Goal: Information Seeking & Learning: Check status

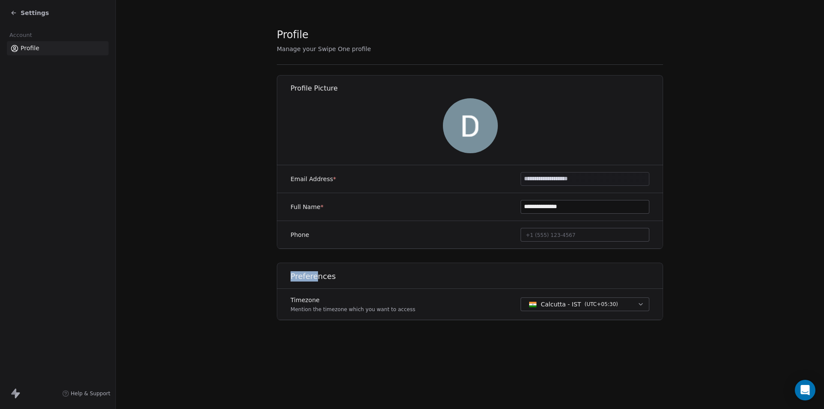
drag, startPoint x: 289, startPoint y: 276, endPoint x: 337, endPoint y: 278, distance: 47.6
click at [336, 278] on div "Preferences" at bounding box center [470, 272] width 396 height 31
drag, startPoint x: 356, startPoint y: 311, endPoint x: 389, endPoint y: 313, distance: 33.9
click at [405, 313] on div "Timezone Mention the timezone which you want to access Calcutta - IST ( UTC+05:…" at bounding box center [470, 304] width 386 height 31
click at [367, 314] on div "Timezone Mention the timezone which you want to access Calcutta - IST ( UTC+05:…" at bounding box center [470, 304] width 386 height 31
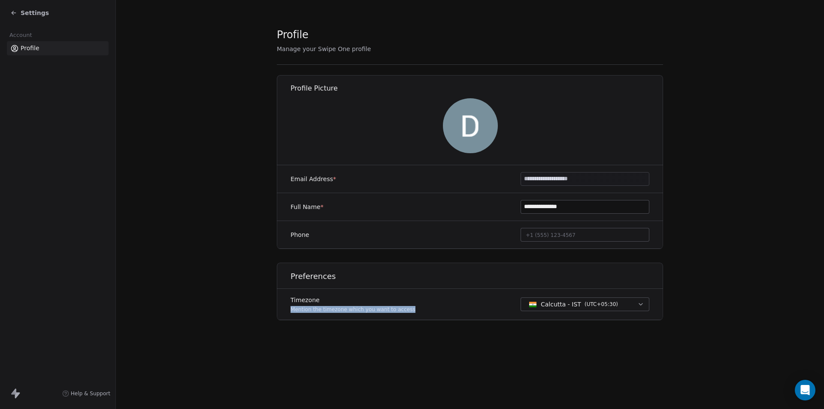
drag, startPoint x: 292, startPoint y: 312, endPoint x: 408, endPoint y: 308, distance: 116.3
click at [408, 308] on div "Timezone Mention the timezone which you want to access Calcutta - IST ( UTC+05:…" at bounding box center [470, 304] width 386 height 31
click at [388, 307] on p "Mention the timezone which you want to access" at bounding box center [352, 309] width 125 height 7
click at [15, 12] on icon at bounding box center [13, 12] width 7 height 7
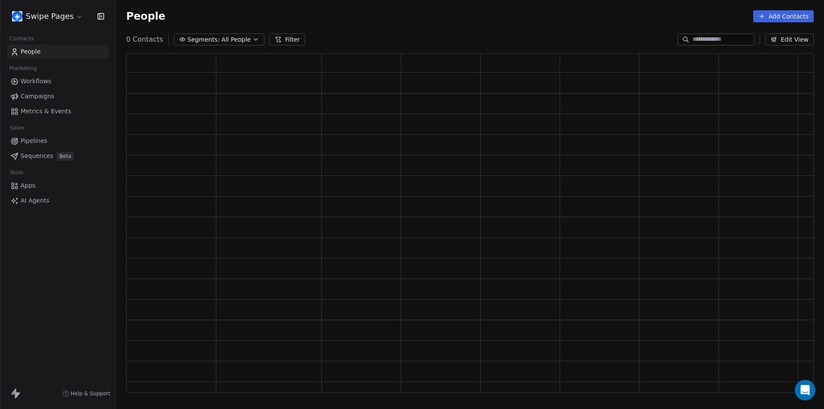
scroll to position [332, 681]
click at [66, 109] on span "Metrics & Events" at bounding box center [46, 111] width 51 height 9
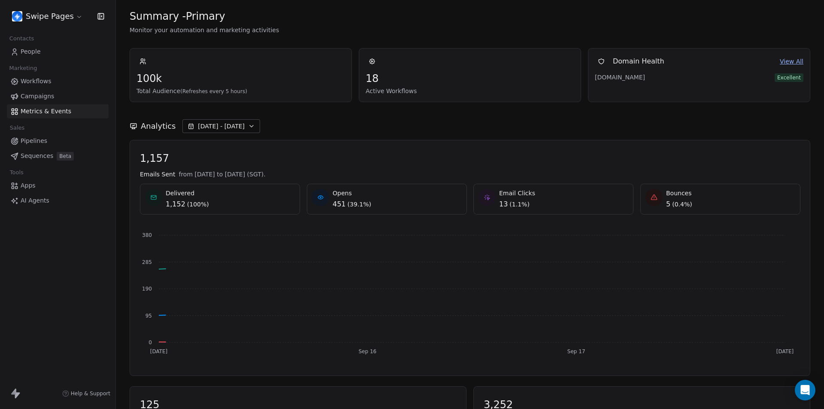
click at [64, 13] on html "Swipe Pages Contacts People Marketing Workflows Campaigns Metrics & Events Sale…" at bounding box center [412, 204] width 824 height 409
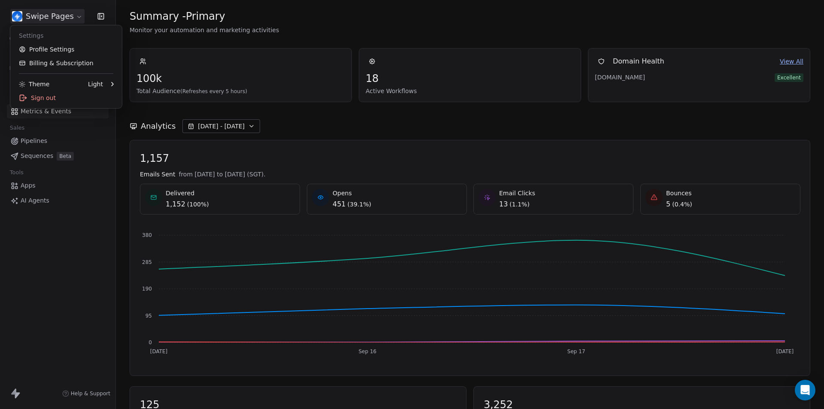
click at [31, 294] on html "Swipe Pages Contacts People Marketing Workflows Campaigns Metrics & Events Sale…" at bounding box center [412, 204] width 824 height 409
drag, startPoint x: 278, startPoint y: 176, endPoint x: 315, endPoint y: 174, distance: 36.6
click at [315, 174] on div "Emails Sent from Sep 15th 2025 to Sep 18th 2025 (SGT)." at bounding box center [470, 174] width 660 height 9
click at [265, 175] on span "from [DATE] to [DATE] (SGT)." at bounding box center [221, 174] width 87 height 9
drag, startPoint x: 279, startPoint y: 176, endPoint x: 329, endPoint y: 173, distance: 50.7
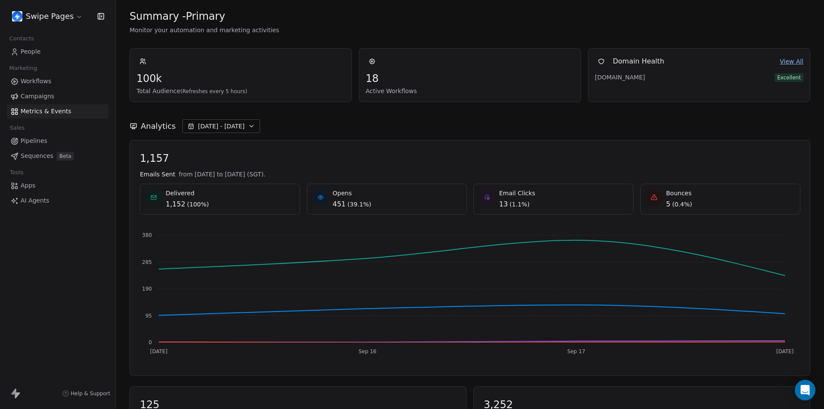
click at [329, 173] on div "Emails Sent from Sep 15th 2025 to Sep 18th 2025 (SGT)." at bounding box center [470, 174] width 660 height 9
click at [296, 173] on div "Emails Sent from Sep 15th 2025 to Sep 18th 2025 (SGT)." at bounding box center [470, 174] width 660 height 9
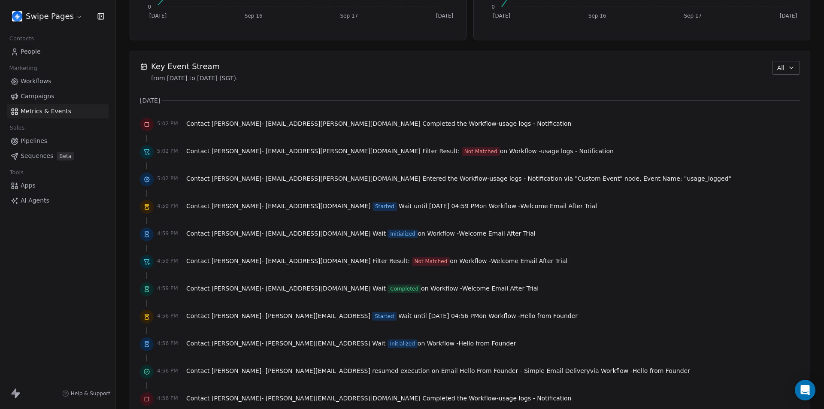
scroll to position [472, 0]
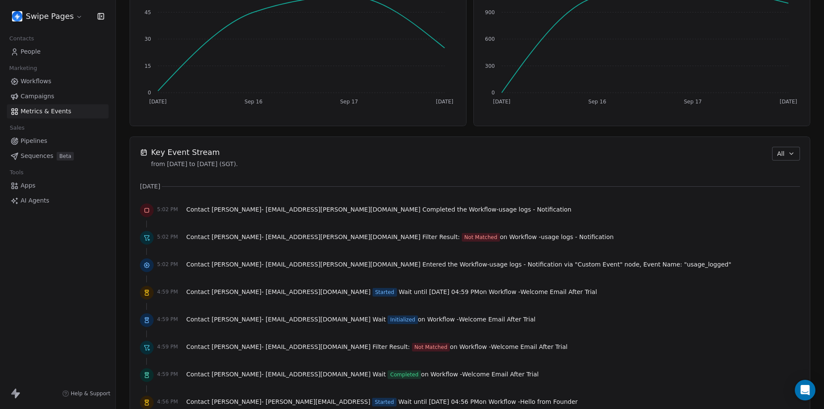
click at [782, 149] on button "All" at bounding box center [786, 154] width 28 height 14
click at [779, 211] on span "Apps/Webhook" at bounding box center [790, 214] width 45 height 9
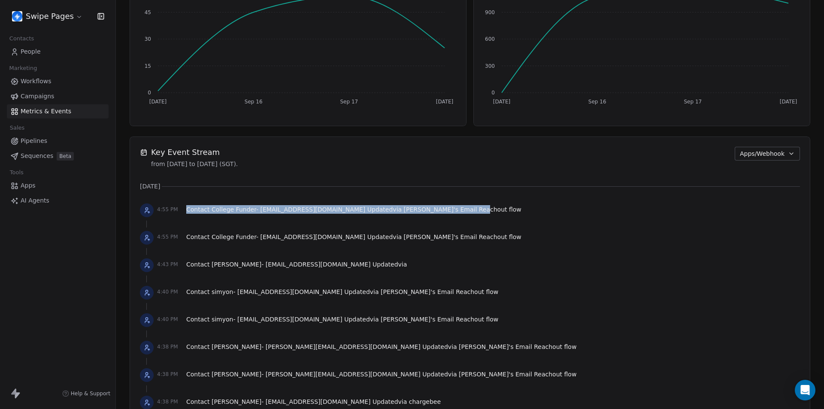
drag, startPoint x: 187, startPoint y: 211, endPoint x: 475, endPoint y: 214, distance: 288.3
click at [475, 214] on div "4:55 PM Contact College Funder - collegefynder@gmail.com Updated via Sid's Emai…" at bounding box center [470, 210] width 660 height 19
click at [404, 213] on span "[PERSON_NAME]'s Email Reachout flow" at bounding box center [463, 209] width 118 height 7
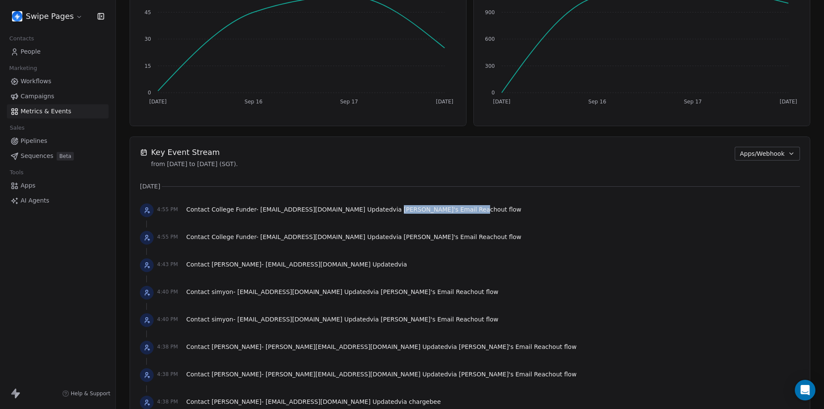
drag, startPoint x: 368, startPoint y: 211, endPoint x: 439, endPoint y: 209, distance: 70.8
click at [439, 209] on div "4:55 PM Contact College Funder - collegefynder@gmail.com Updated via Sid's Emai…" at bounding box center [470, 210] width 660 height 19
copy span "[PERSON_NAME]'s Email Reachout flow"
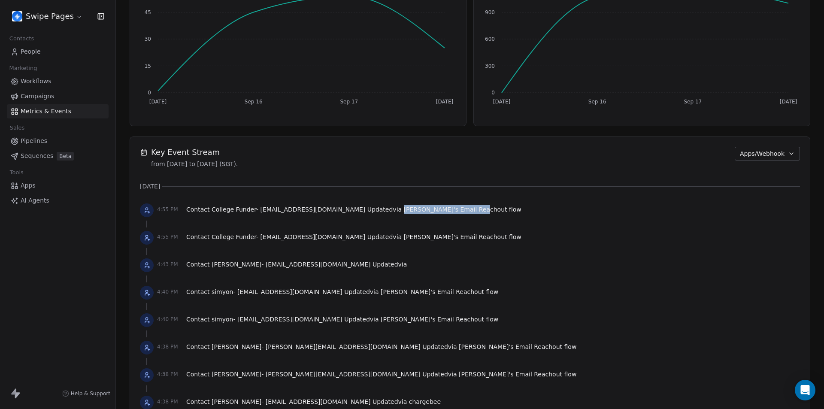
copy span "[PERSON_NAME]'s Email Reachout flow"
click at [42, 95] on span "Campaigns" at bounding box center [37, 96] width 33 height 9
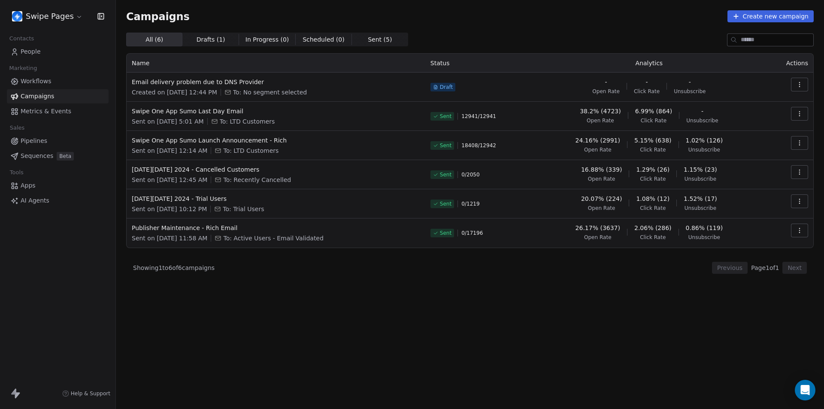
click at [34, 79] on span "Workflows" at bounding box center [36, 81] width 31 height 9
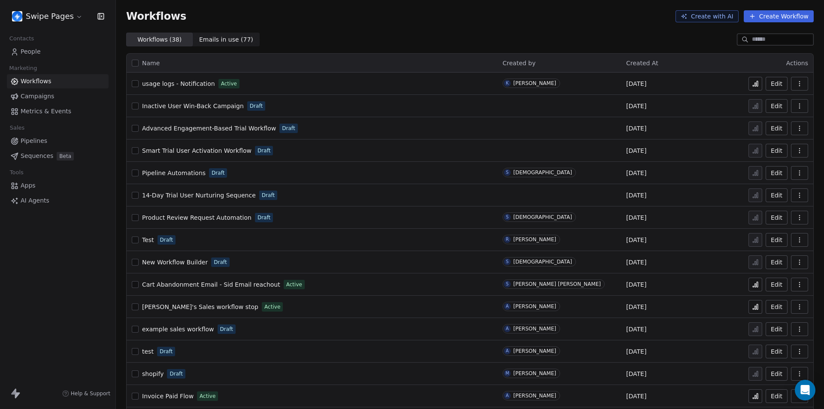
scroll to position [236, 0]
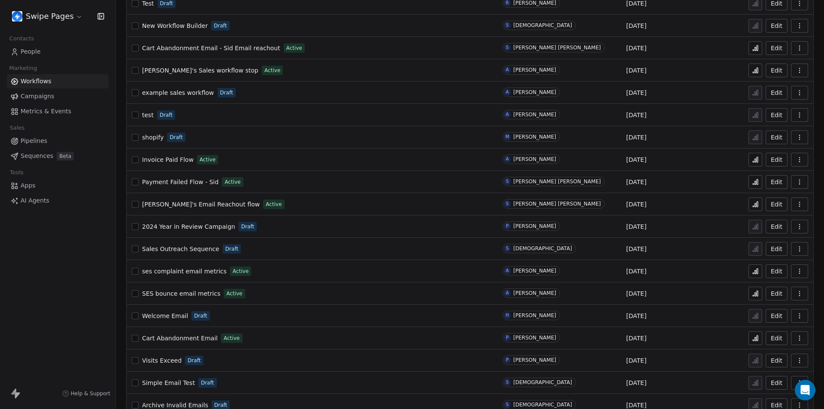
click at [179, 207] on span "[PERSON_NAME]'s Email Reachout flow" at bounding box center [201, 204] width 118 height 7
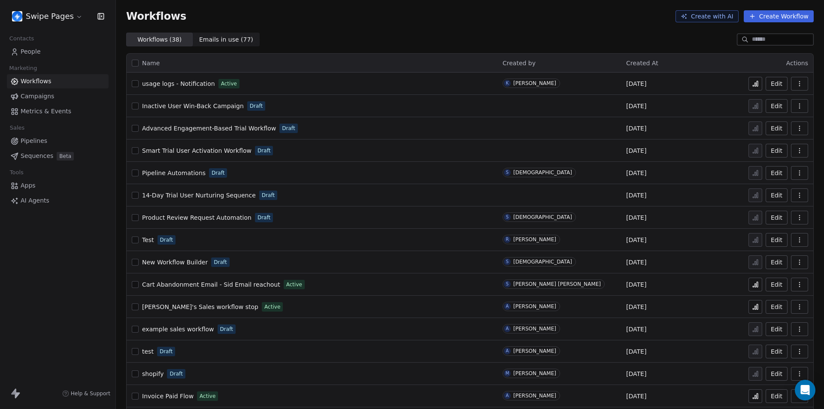
click at [39, 112] on span "Metrics & Events" at bounding box center [46, 111] width 51 height 9
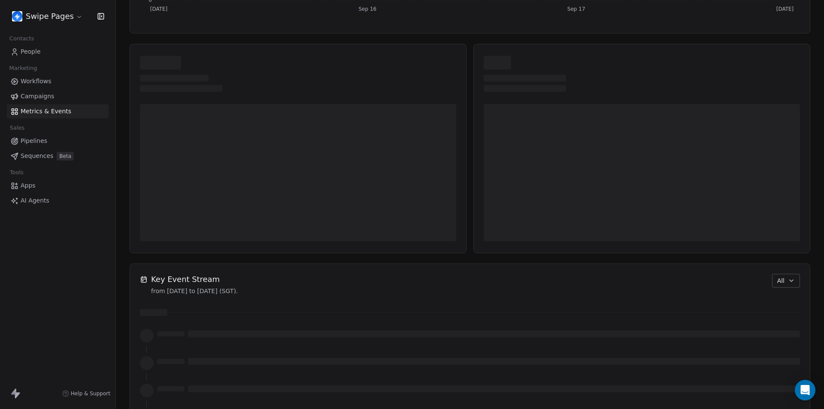
scroll to position [472, 0]
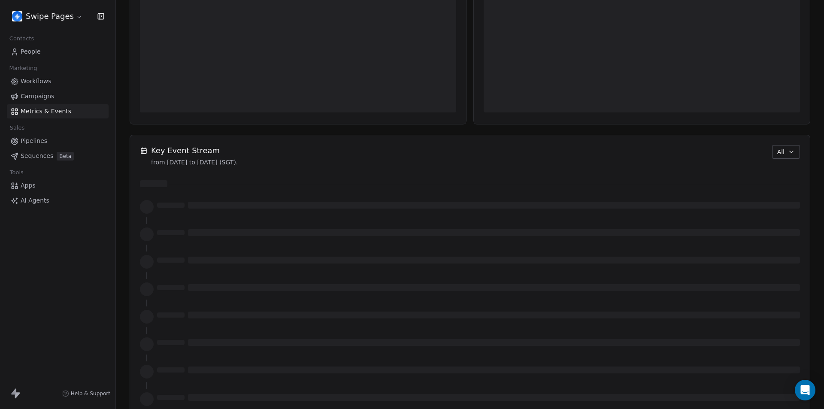
click at [783, 155] on button "All" at bounding box center [786, 152] width 28 height 14
click at [788, 214] on span "Apps/Webhook" at bounding box center [790, 212] width 45 height 9
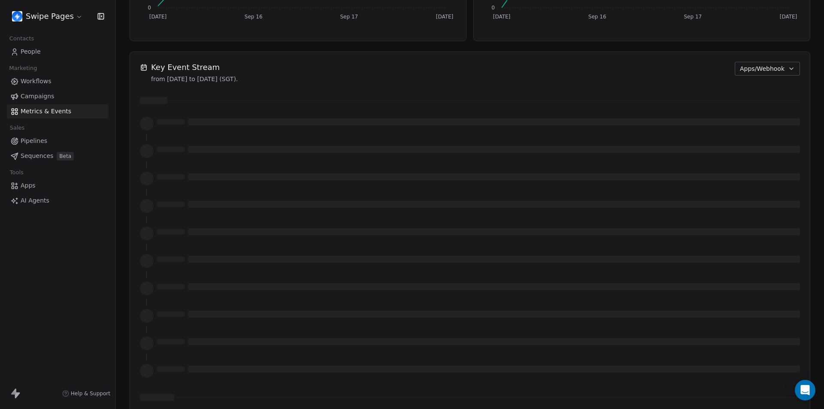
scroll to position [299, 0]
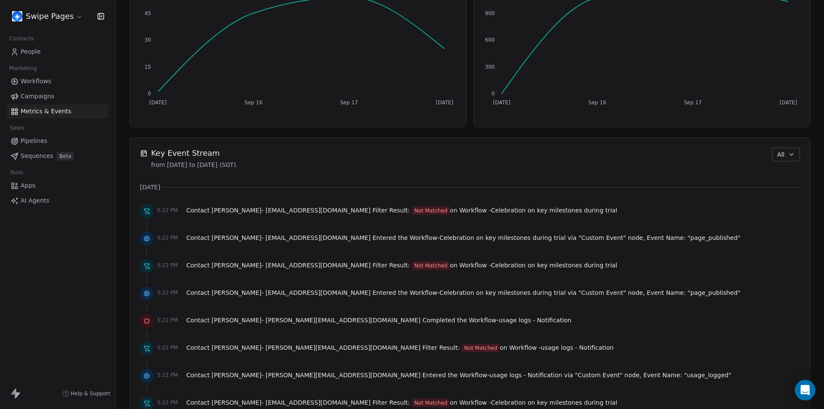
scroll to position [514, 0]
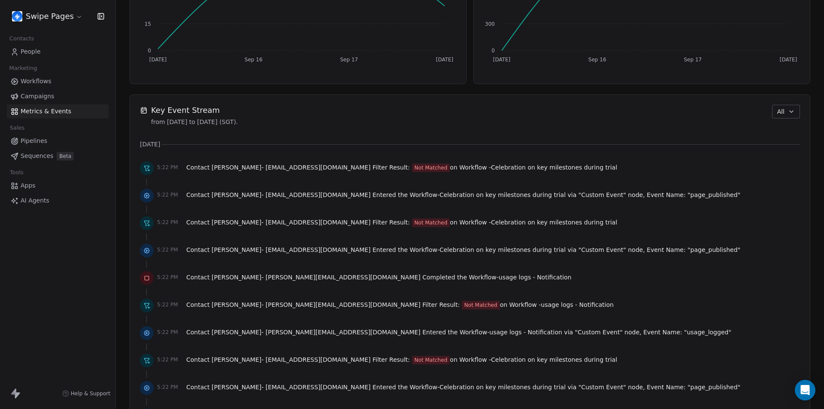
click at [791, 109] on button "All" at bounding box center [786, 112] width 28 height 14
click at [784, 171] on span "Apps/Webhook" at bounding box center [790, 172] width 45 height 9
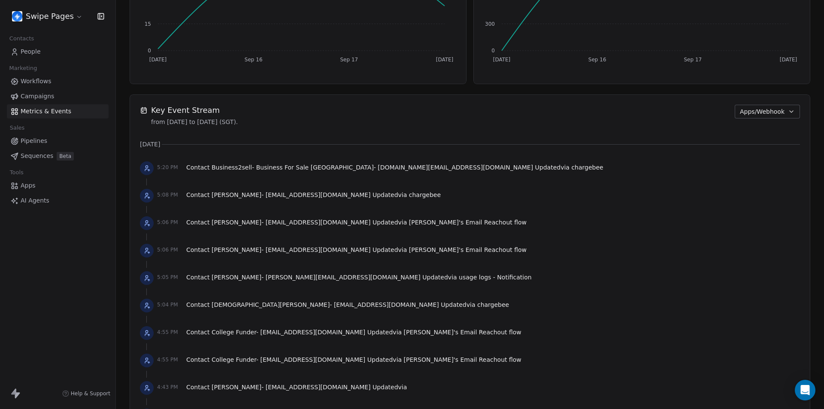
click at [747, 115] on span "Apps/Webhook" at bounding box center [762, 111] width 45 height 9
click at [812, 125] on html "Swipe Pages Contacts People Marketing Workflows Campaigns Metrics & Events Sale…" at bounding box center [412, 204] width 824 height 409
click at [760, 114] on span "Apps/Webhook" at bounding box center [762, 111] width 45 height 9
click at [812, 203] on html "Swipe Pages Contacts People Marketing Workflows Campaigns Metrics & Events Sale…" at bounding box center [412, 204] width 824 height 409
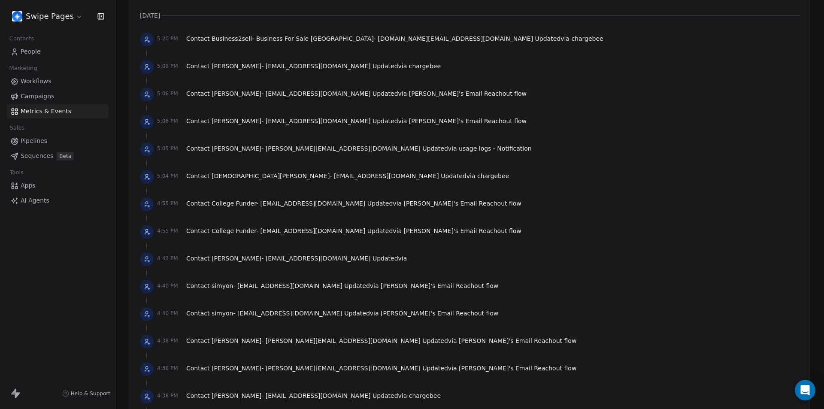
scroll to position [685, 0]
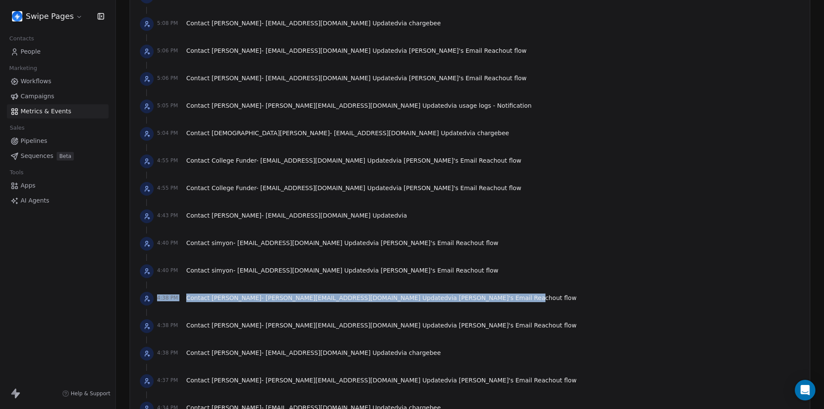
drag, startPoint x: 428, startPoint y: 297, endPoint x: 137, endPoint y: 304, distance: 290.9
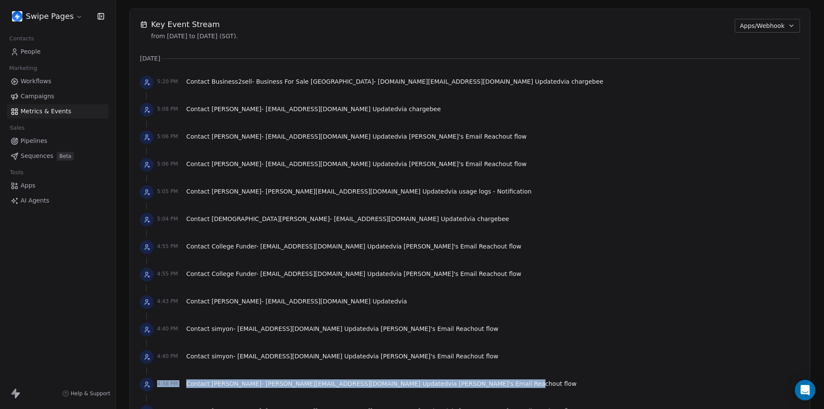
scroll to position [471, 0]
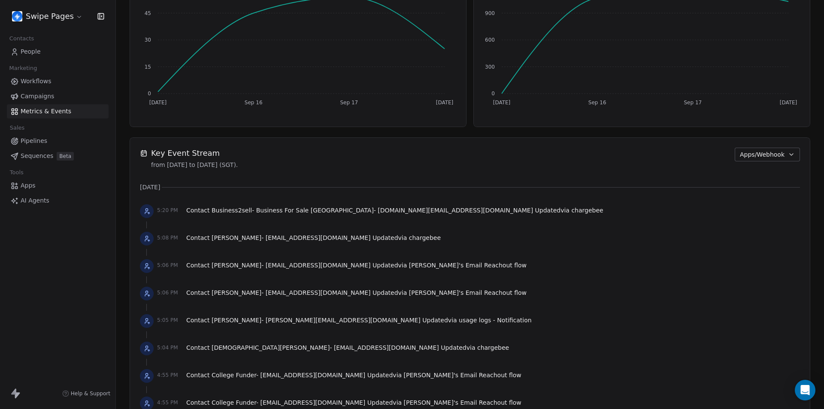
click at [161, 213] on span "5:20 PM" at bounding box center [170, 210] width 26 height 7
drag, startPoint x: 452, startPoint y: 211, endPoint x: 487, endPoint y: 211, distance: 34.7
click at [487, 211] on div "5:20 PM Contact Business2sell- Business For Sale [GEOGRAPHIC_DATA] - [DOMAIN_NA…" at bounding box center [470, 211] width 660 height 19
drag, startPoint x: 361, startPoint y: 239, endPoint x: 389, endPoint y: 237, distance: 28.8
click at [389, 237] on div "5:08 PM Contact [PERSON_NAME] - [EMAIL_ADDRESS][DOMAIN_NAME] Updated via charge…" at bounding box center [470, 238] width 660 height 19
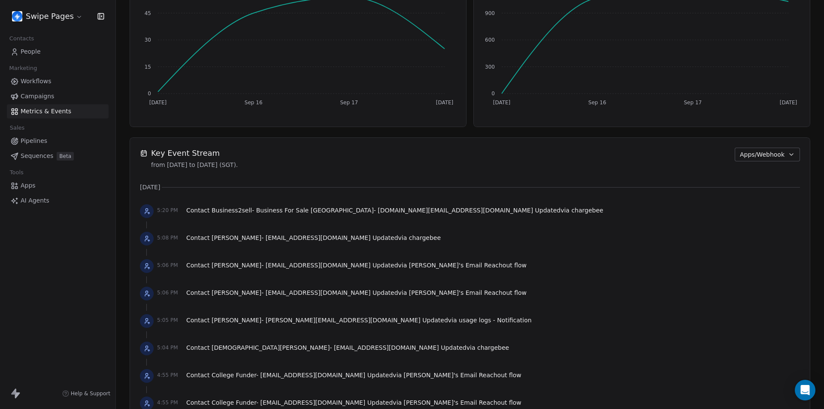
click at [409, 266] on span "[PERSON_NAME]'s Email Reachout flow" at bounding box center [468, 265] width 118 height 7
drag, startPoint x: 352, startPoint y: 266, endPoint x: 435, endPoint y: 269, distance: 83.3
click at [435, 269] on div "5:06 PM Contact [PERSON_NAME] - [EMAIL_ADDRESS][DOMAIN_NAME] Updated via [PERSO…" at bounding box center [470, 266] width 660 height 19
click at [410, 266] on span "[PERSON_NAME]'s Email Reachout flow" at bounding box center [468, 265] width 118 height 7
drag, startPoint x: 353, startPoint y: 266, endPoint x: 424, endPoint y: 267, distance: 71.2
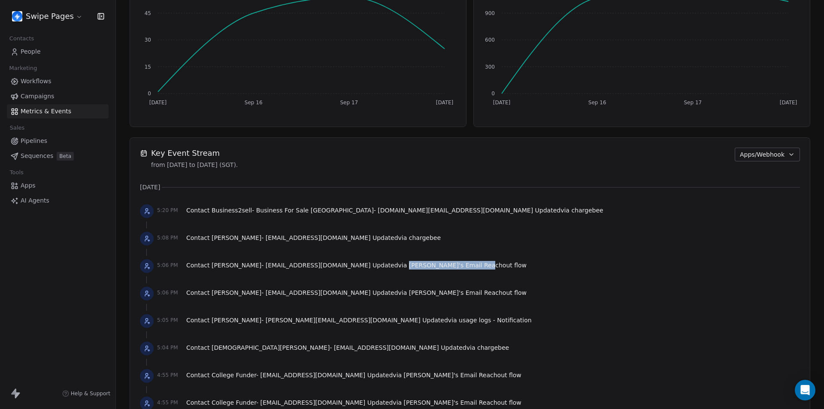
click at [424, 267] on span "[PERSON_NAME]'s Email Reachout flow" at bounding box center [468, 265] width 118 height 7
click at [409, 267] on span "[PERSON_NAME]'s Email Reachout flow" at bounding box center [468, 265] width 118 height 7
drag, startPoint x: 352, startPoint y: 265, endPoint x: 422, endPoint y: 266, distance: 69.9
click at [422, 266] on span "Contact [PERSON_NAME] - [EMAIL_ADDRESS][DOMAIN_NAME] Updated via Sid's Email Re…" at bounding box center [356, 265] width 340 height 9
drag, startPoint x: 373, startPoint y: 320, endPoint x: 440, endPoint y: 322, distance: 67.4
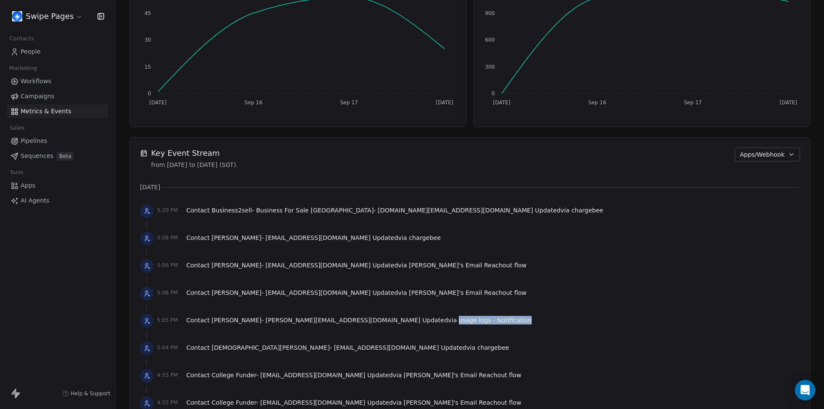
click at [459, 322] on span "usage logs - Notification" at bounding box center [495, 320] width 73 height 7
copy span "usage logs - Notification"
click at [44, 81] on span "Workflows" at bounding box center [36, 81] width 31 height 9
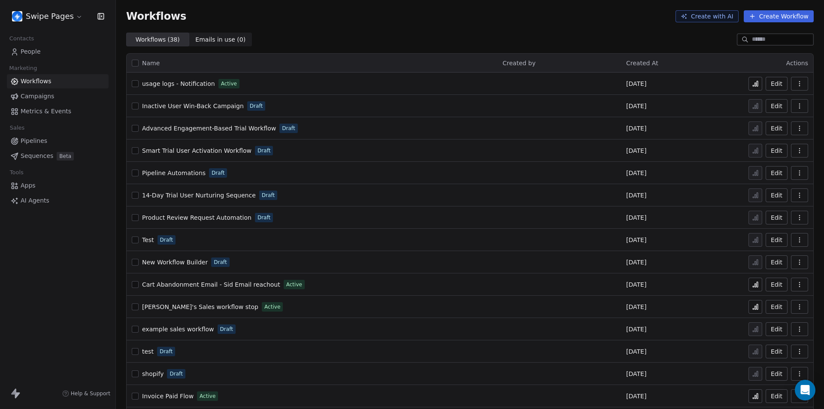
click at [33, 183] on span "Apps" at bounding box center [28, 185] width 15 height 9
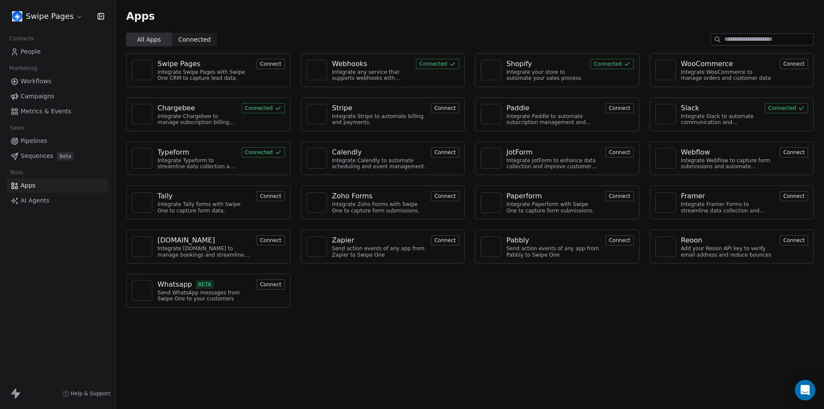
click at [341, 64] on div "Webhooks" at bounding box center [349, 64] width 35 height 10
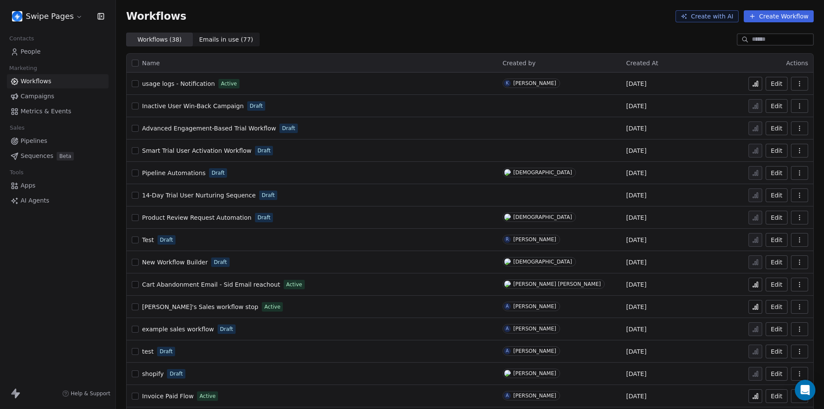
click at [29, 109] on span "Metrics & Events" at bounding box center [46, 111] width 51 height 9
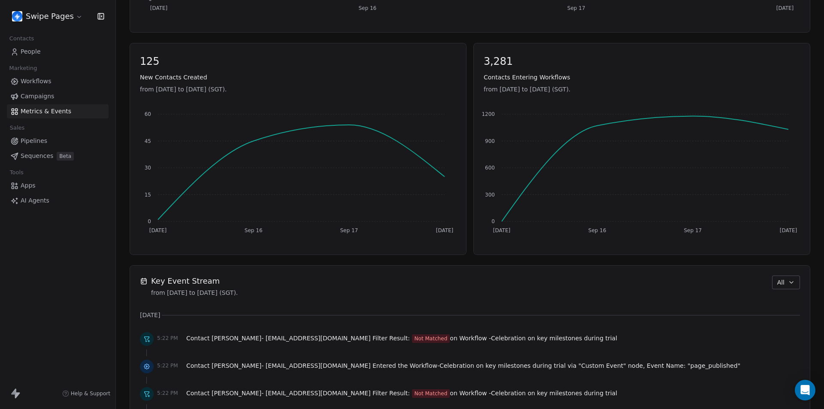
scroll to position [558, 0]
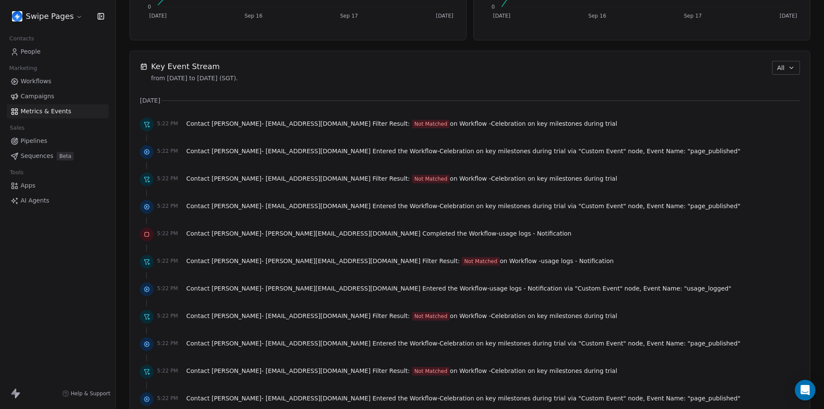
click at [777, 66] on span "All" at bounding box center [780, 67] width 7 height 9
drag, startPoint x: 781, startPoint y: 131, endPoint x: 707, endPoint y: 249, distance: 139.4
click at [781, 130] on span "Apps/Webhook" at bounding box center [790, 128] width 45 height 9
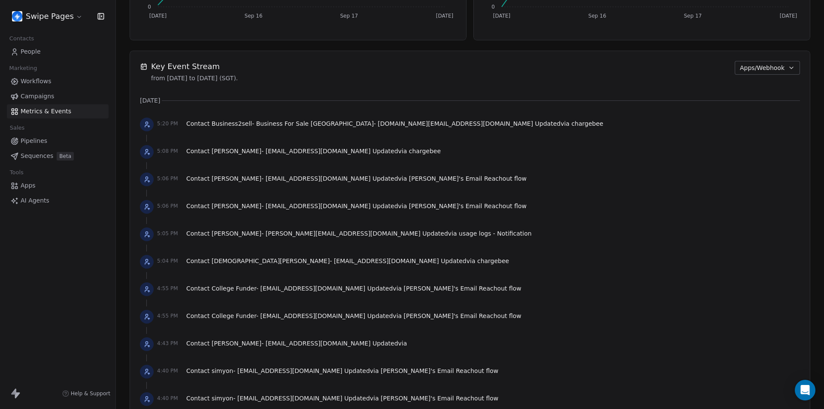
click at [766, 69] on span "Apps/Webhook" at bounding box center [762, 67] width 45 height 9
click at [807, 238] on html "Swipe Pages Contacts People Marketing Workflows Campaigns Metrics & Events Sale…" at bounding box center [412, 204] width 824 height 409
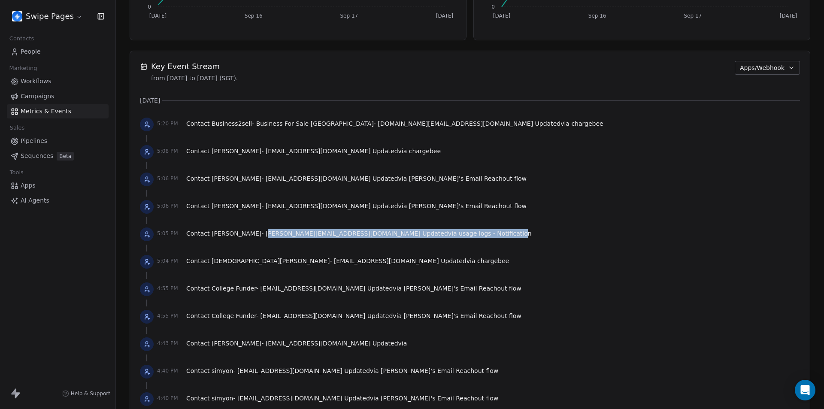
drag, startPoint x: 257, startPoint y: 234, endPoint x: 437, endPoint y: 239, distance: 179.8
click at [437, 239] on div "Contact [PERSON_NAME] - [PERSON_NAME][EMAIL_ADDRESS][DOMAIN_NAME] Updated via u…" at bounding box center [358, 235] width 345 height 12
click at [459, 234] on span "usage logs - Notification" at bounding box center [495, 233] width 73 height 7
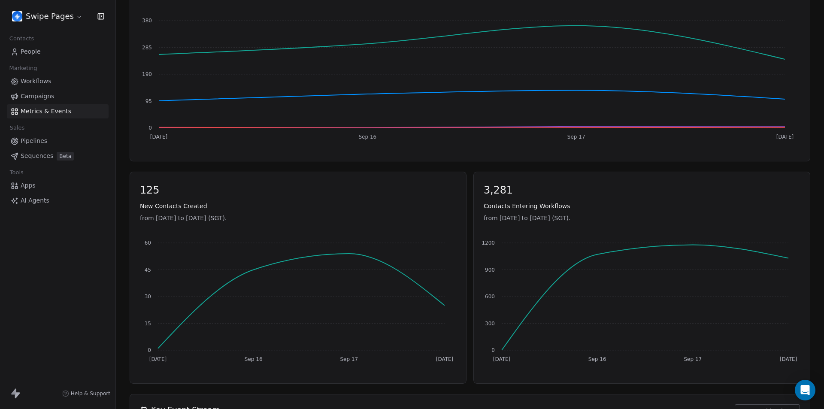
scroll to position [0, 0]
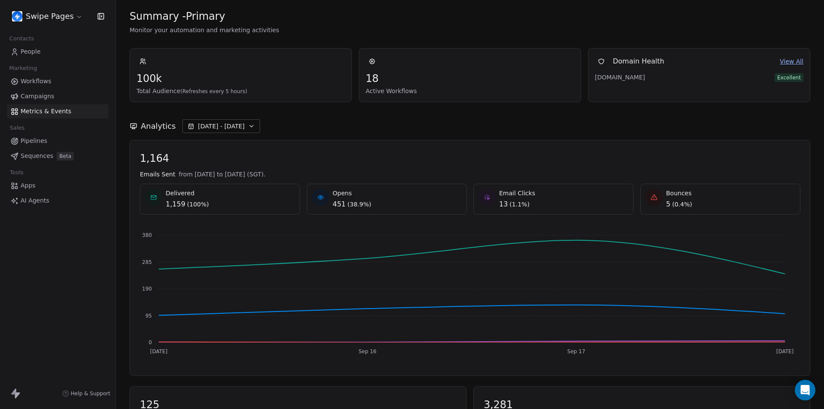
click at [233, 124] on span "[DATE] - [DATE]" at bounding box center [221, 126] width 47 height 9
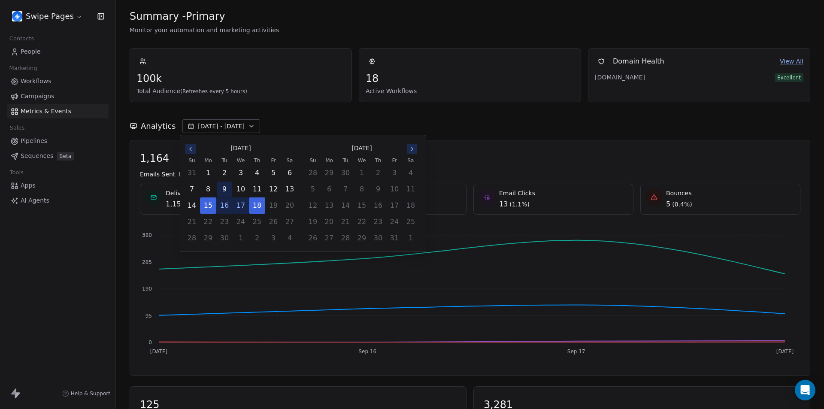
click at [226, 190] on button "9" at bounding box center [224, 188] width 15 height 15
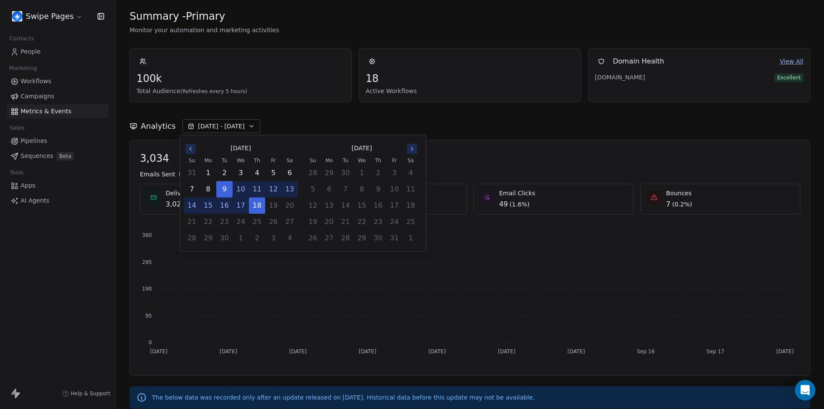
click at [275, 192] on button "12" at bounding box center [273, 188] width 15 height 15
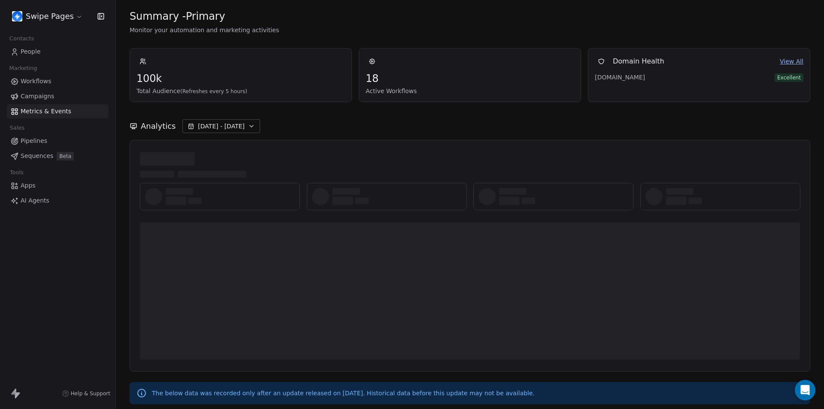
click at [82, 292] on div "Swipe Pages Contacts People Marketing Workflows Campaigns Metrics & Events Sale…" at bounding box center [57, 204] width 115 height 409
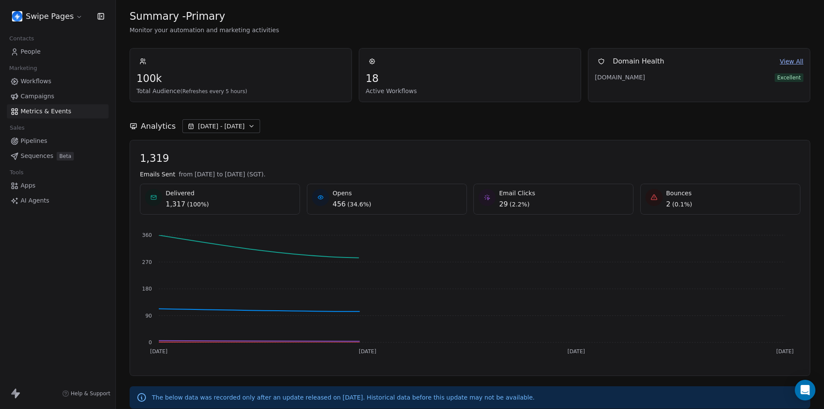
click at [220, 122] on span "[DATE] - [DATE]" at bounding box center [221, 126] width 47 height 9
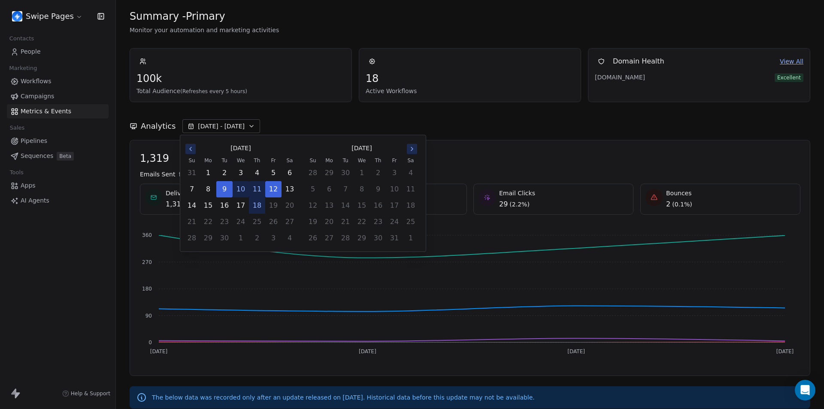
click at [189, 148] on icon "Go to the Previous Month" at bounding box center [190, 148] width 7 height 7
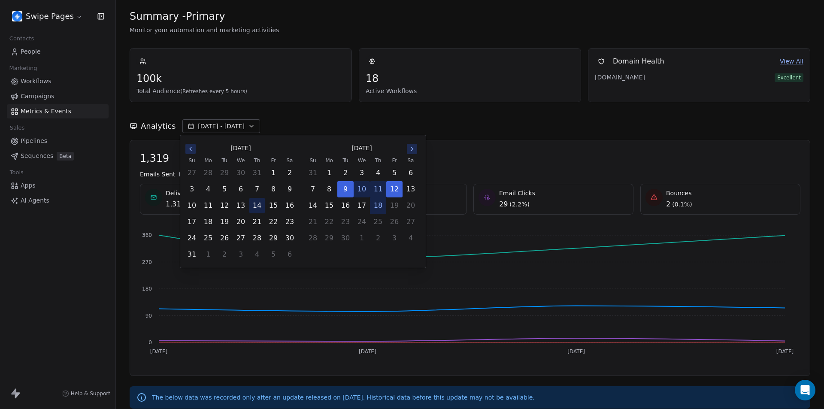
click at [255, 206] on button "14" at bounding box center [256, 205] width 15 height 15
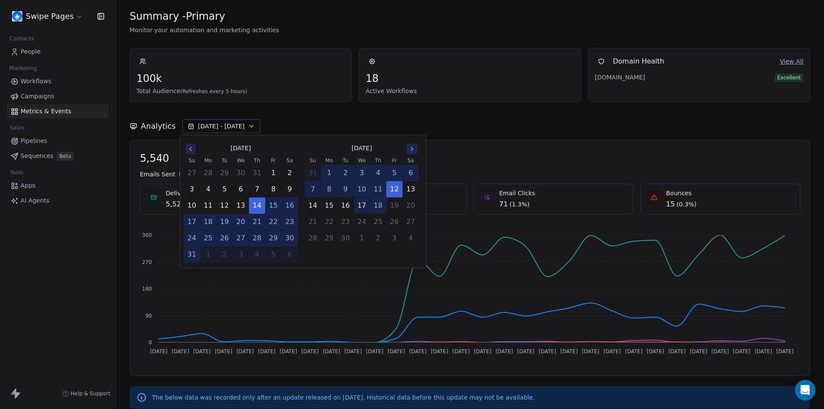
click at [359, 209] on button "17" at bounding box center [361, 205] width 15 height 15
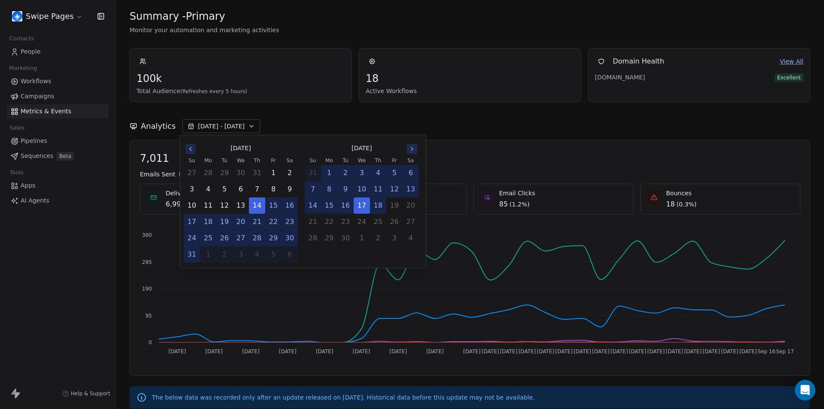
click at [101, 253] on div "Swipe Pages Contacts People Marketing Workflows Campaigns Metrics & Events Sale…" at bounding box center [57, 204] width 115 height 409
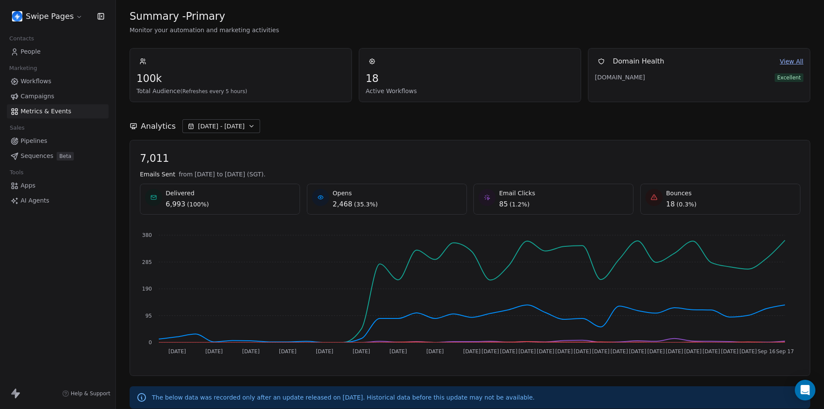
click at [220, 125] on span "[DATE] - [DATE]" at bounding box center [221, 126] width 47 height 9
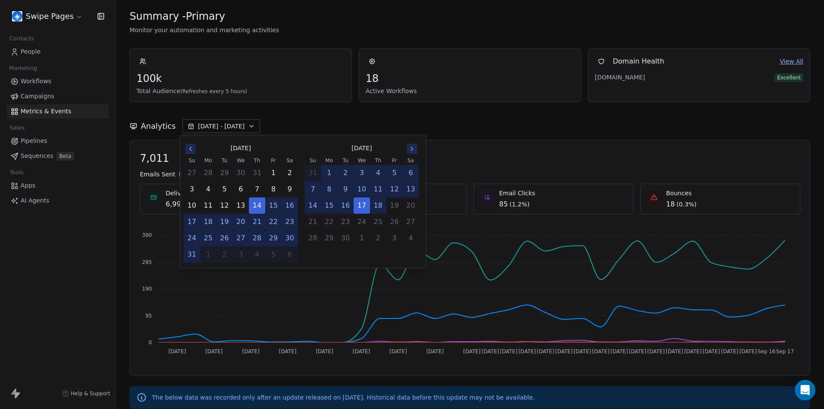
click at [412, 151] on icon "Go to the Next Month" at bounding box center [411, 148] width 7 height 7
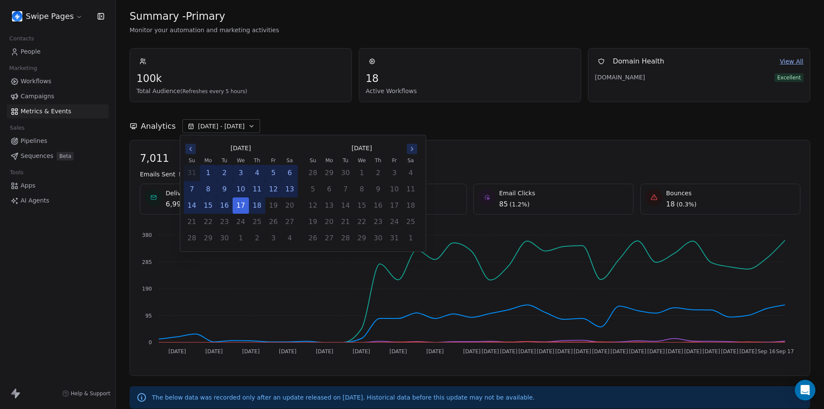
click at [225, 174] on button "2" at bounding box center [224, 172] width 15 height 15
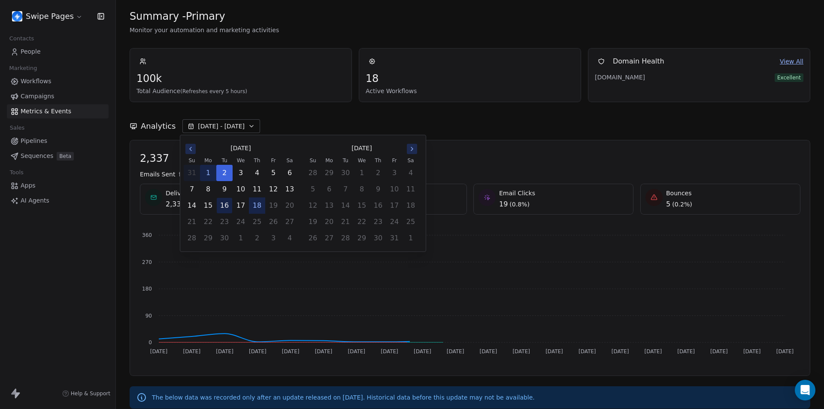
click at [222, 202] on button "16" at bounding box center [224, 205] width 15 height 15
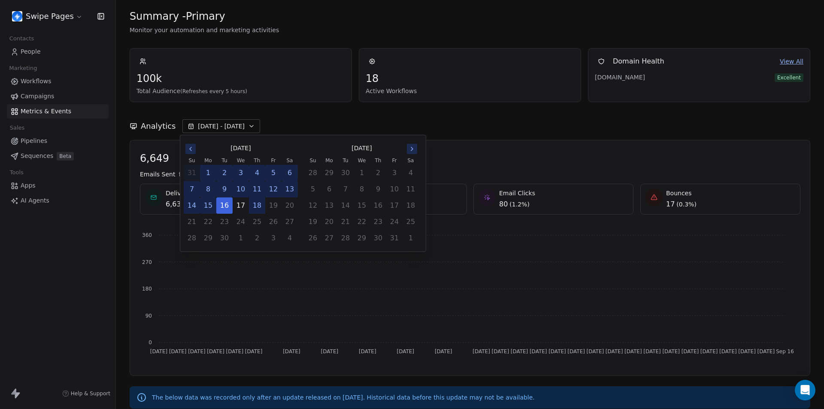
click at [256, 181] on button "11" at bounding box center [256, 188] width 15 height 15
click at [284, 187] on button "13" at bounding box center [289, 188] width 15 height 15
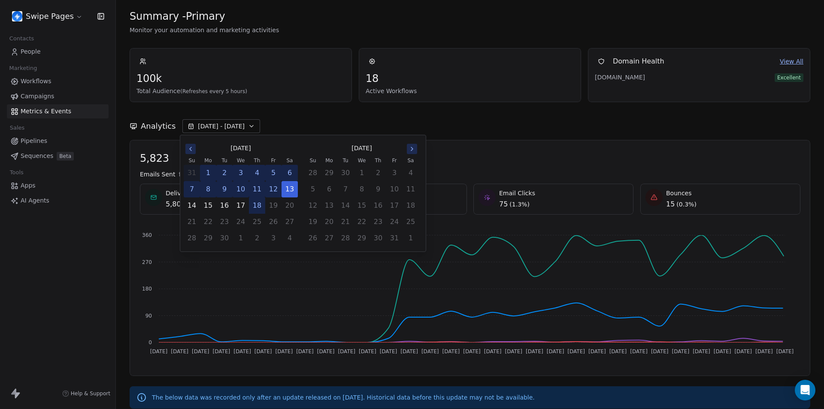
click at [225, 186] on button "9" at bounding box center [224, 188] width 15 height 15
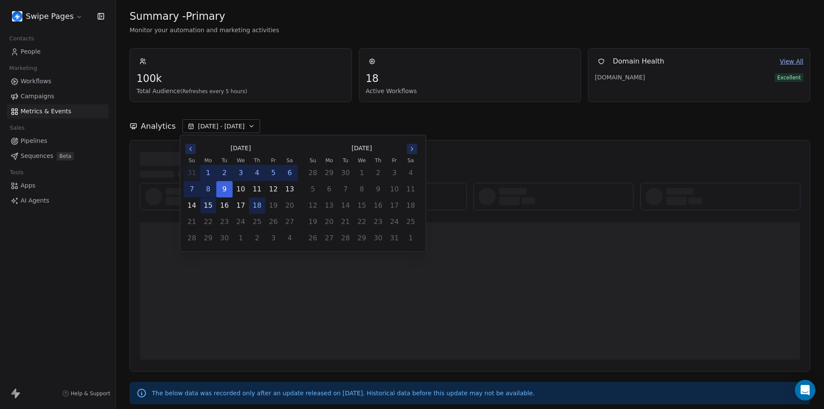
click at [205, 208] on button "15" at bounding box center [207, 205] width 15 height 15
click at [249, 178] on td "4" at bounding box center [257, 173] width 16 height 16
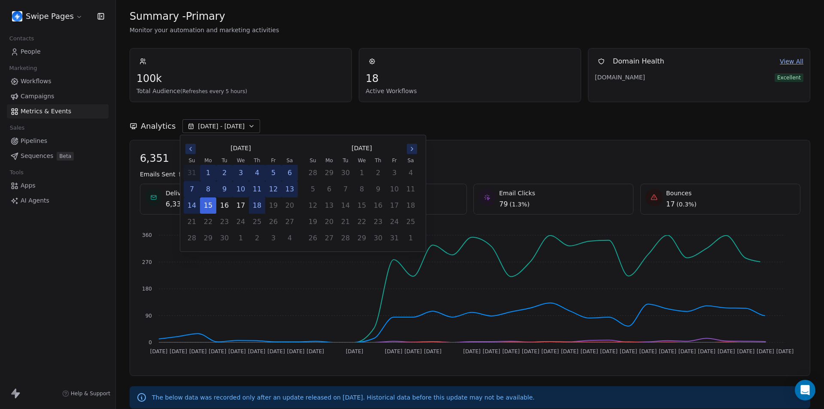
click at [190, 147] on icon "Go to the Previous Month" at bounding box center [190, 148] width 7 height 7
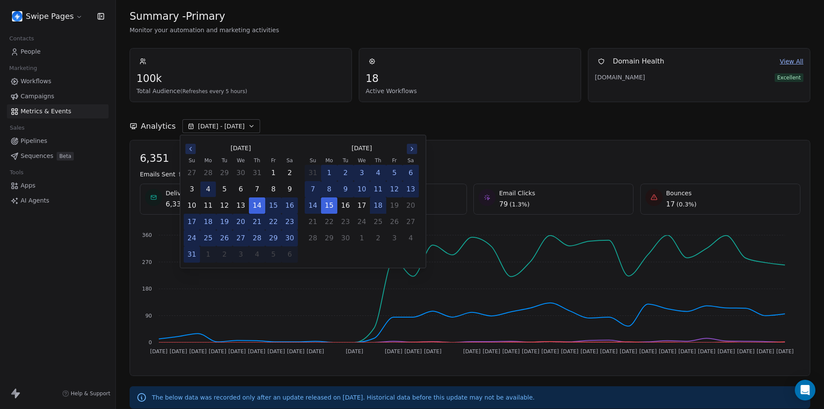
click at [206, 190] on button "4" at bounding box center [207, 188] width 15 height 15
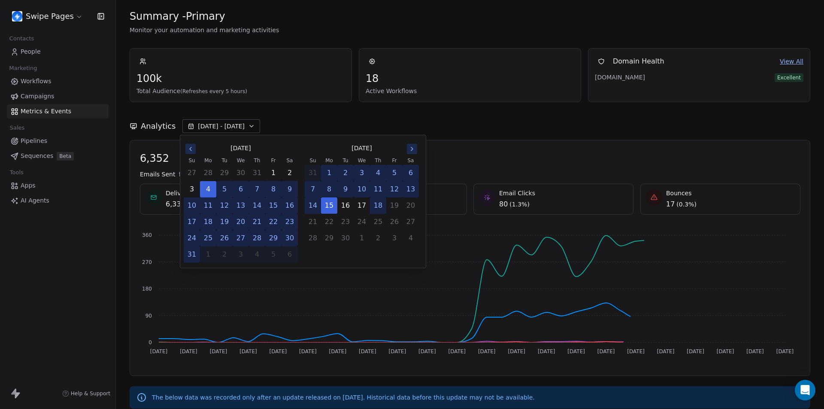
click at [260, 206] on button "14" at bounding box center [256, 205] width 15 height 15
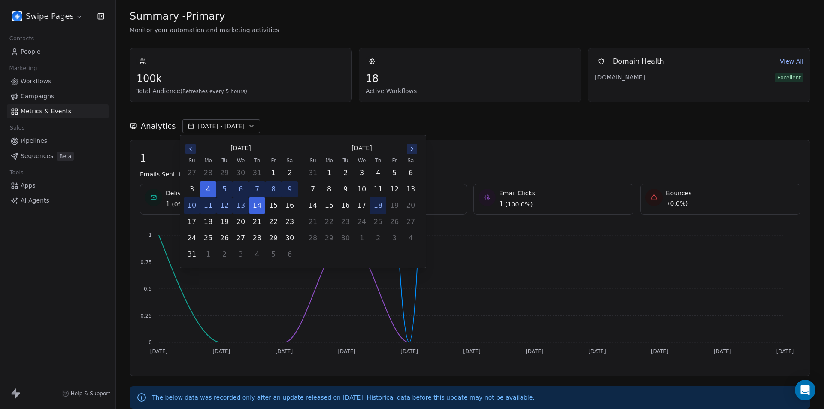
click at [241, 188] on button "6" at bounding box center [240, 188] width 15 height 15
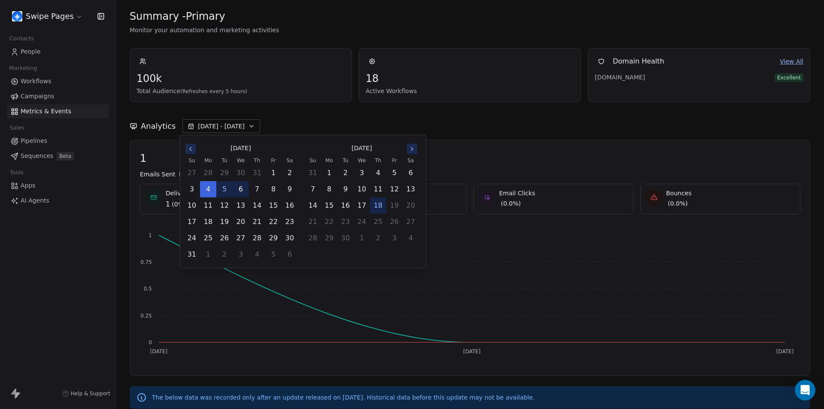
click at [242, 192] on button "6" at bounding box center [240, 188] width 15 height 15
click at [240, 192] on button "6" at bounding box center [240, 188] width 15 height 15
click at [242, 191] on button "6" at bounding box center [240, 188] width 15 height 15
click at [241, 191] on button "6" at bounding box center [240, 188] width 15 height 15
click at [364, 205] on button "17" at bounding box center [361, 205] width 15 height 15
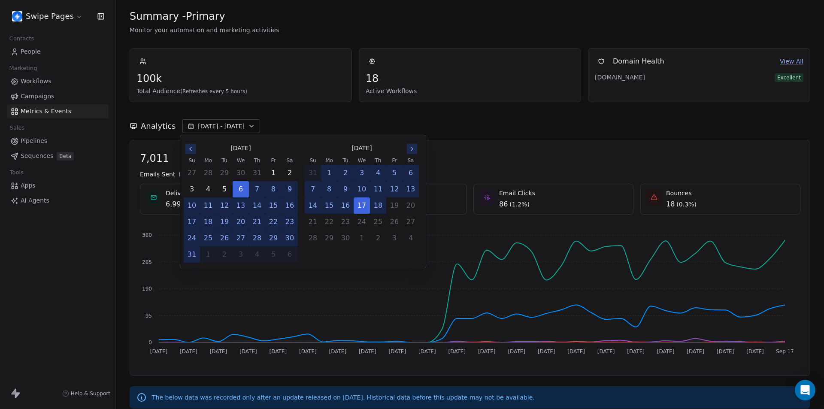
click at [242, 222] on button "20" at bounding box center [240, 221] width 15 height 15
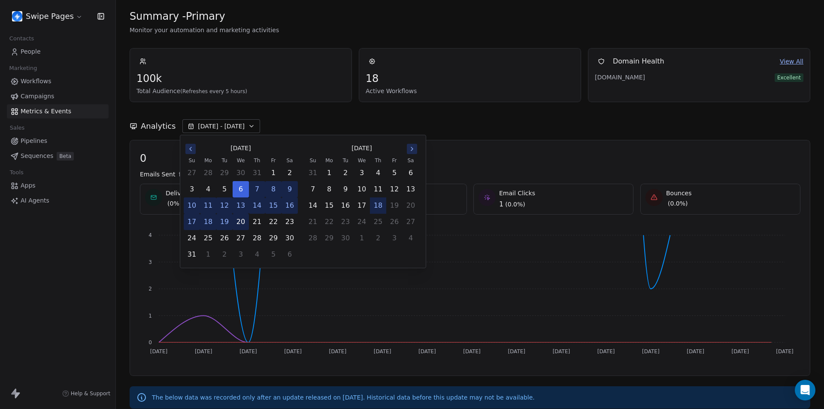
click at [242, 223] on button "20" at bounding box center [240, 221] width 15 height 15
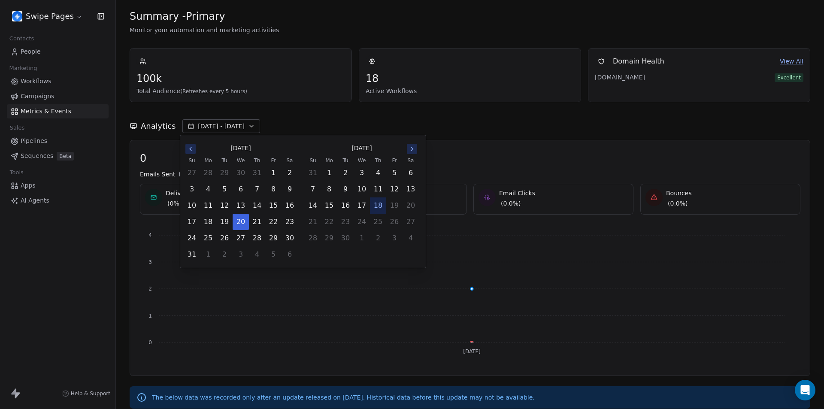
click at [414, 148] on icon "Go to the Next Month" at bounding box center [411, 148] width 7 height 7
click at [258, 190] on button "11" at bounding box center [256, 188] width 15 height 15
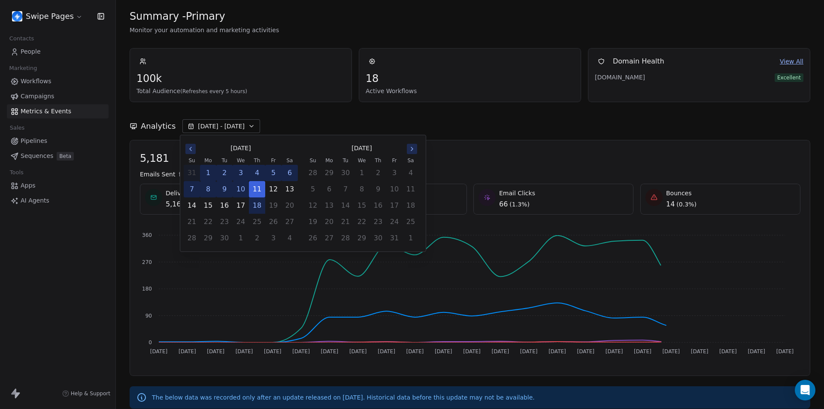
click at [192, 150] on icon "Go to the Previous Month" at bounding box center [190, 148] width 7 height 7
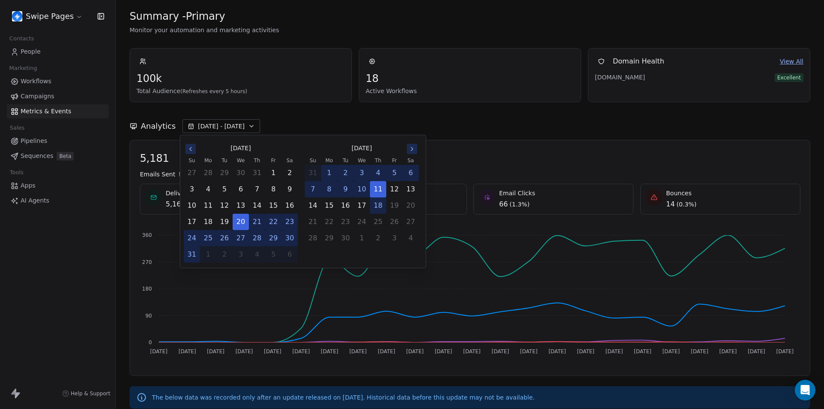
click at [190, 148] on icon "Go to the Previous Month" at bounding box center [190, 148] width 7 height 7
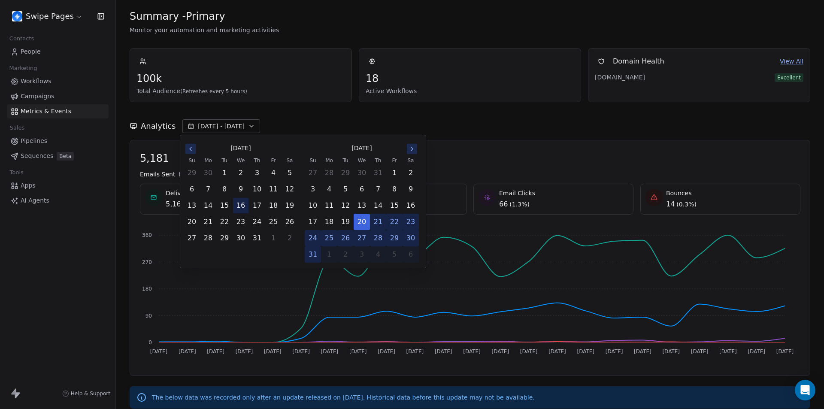
click at [239, 204] on button "16" at bounding box center [240, 205] width 15 height 15
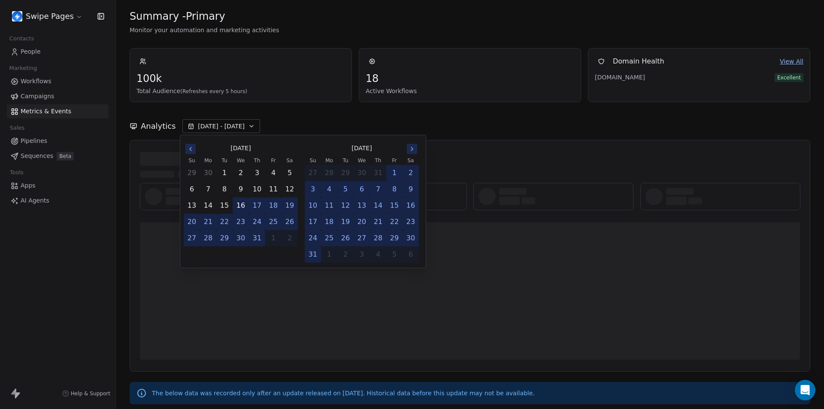
click at [239, 206] on button "16" at bounding box center [240, 205] width 15 height 15
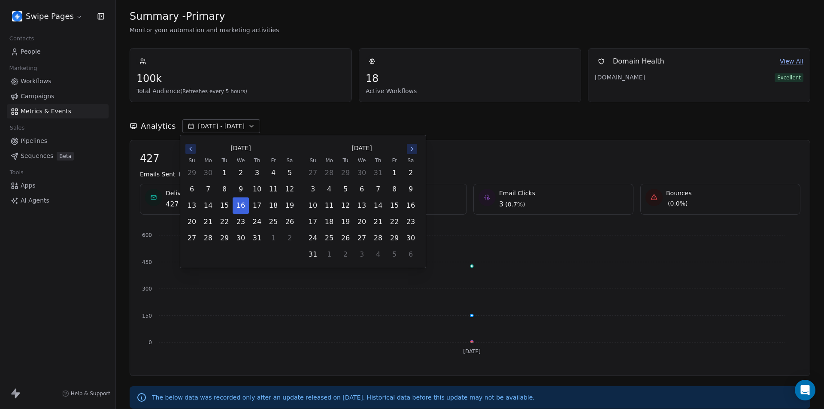
click at [411, 149] on icon "Go to the Next Month" at bounding box center [411, 148] width 7 height 7
click at [290, 207] on button "16" at bounding box center [289, 205] width 15 height 15
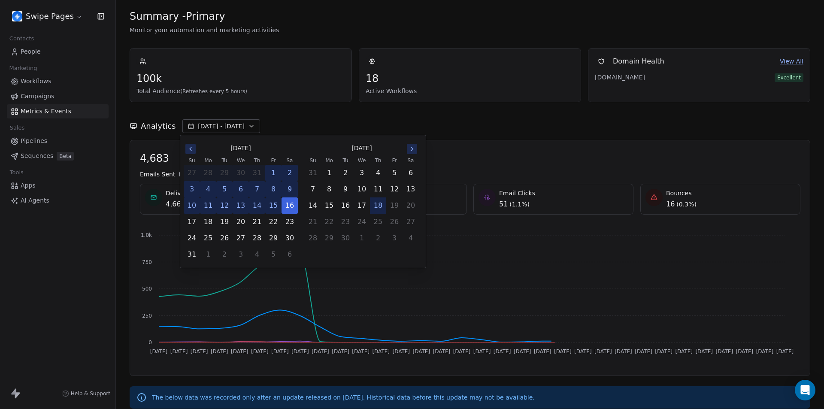
click at [190, 148] on icon "Go to the Previous Month" at bounding box center [190, 148] width 7 height 7
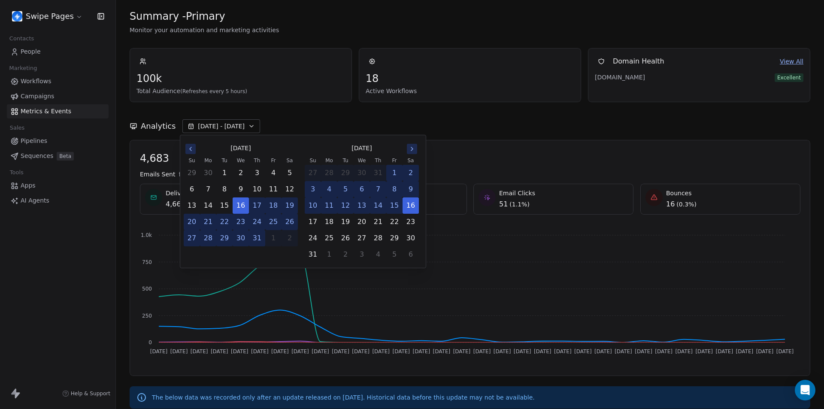
click at [100, 275] on div "Swipe Pages Contacts People Marketing Workflows Campaigns Metrics & Events Sale…" at bounding box center [57, 204] width 115 height 409
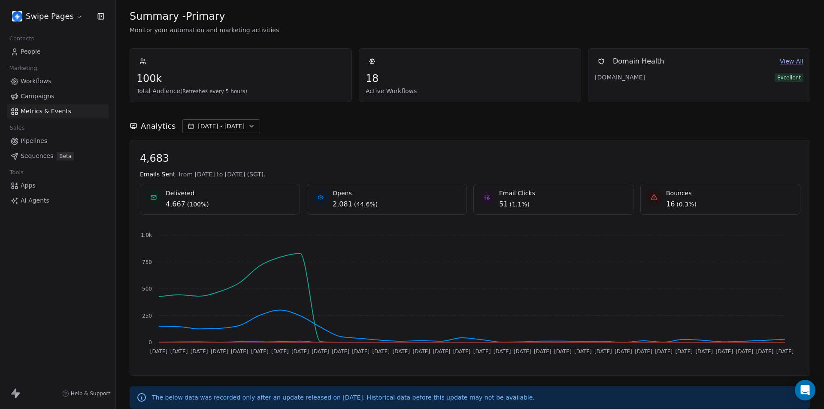
click at [208, 126] on span "[DATE] - [DATE]" at bounding box center [221, 126] width 47 height 9
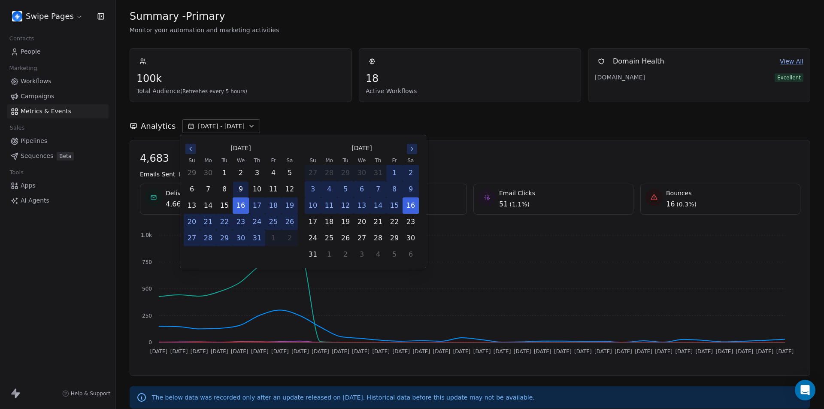
click at [239, 186] on button "9" at bounding box center [240, 188] width 15 height 15
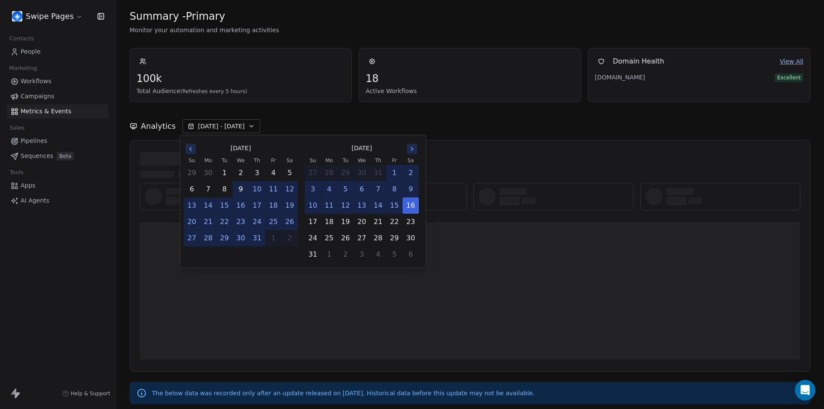
click at [240, 188] on button "9" at bounding box center [240, 188] width 15 height 15
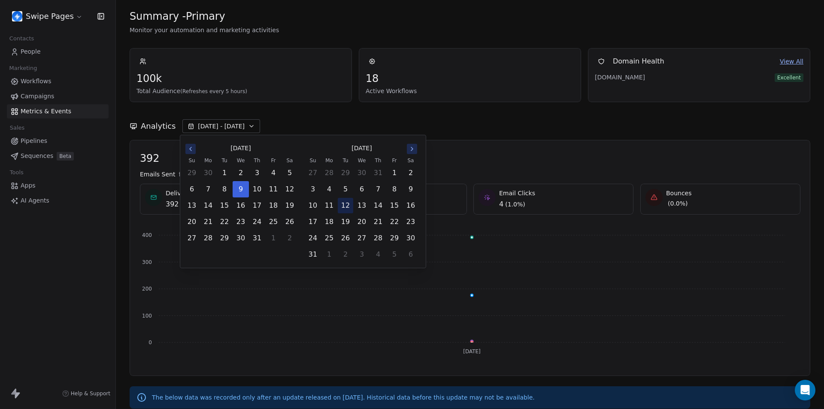
click at [345, 206] on button "12" at bounding box center [345, 205] width 15 height 15
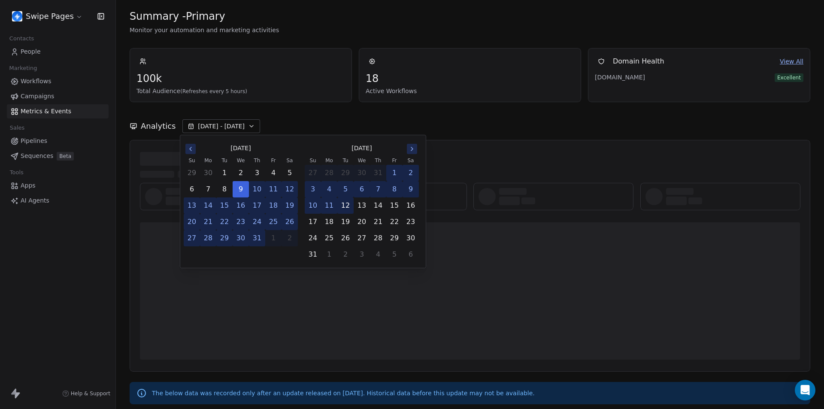
click at [345, 206] on button "12" at bounding box center [345, 205] width 15 height 15
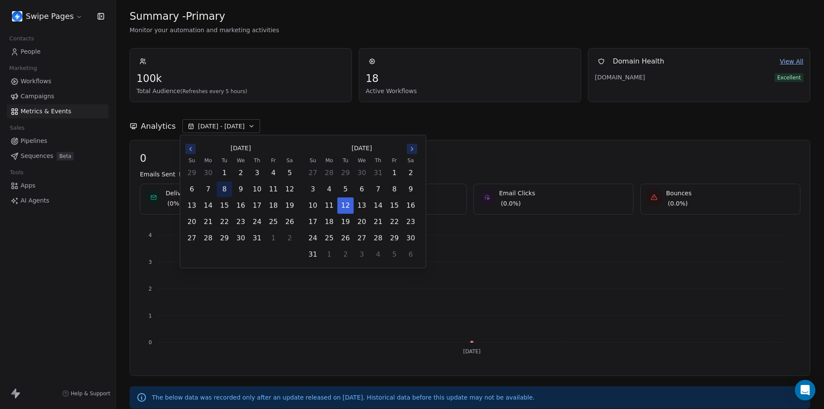
click at [223, 188] on button "8" at bounding box center [224, 188] width 15 height 15
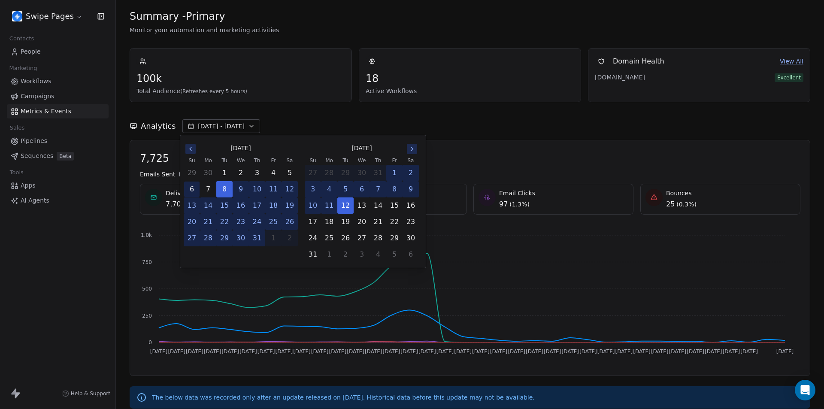
click at [191, 187] on button "6" at bounding box center [191, 188] width 15 height 15
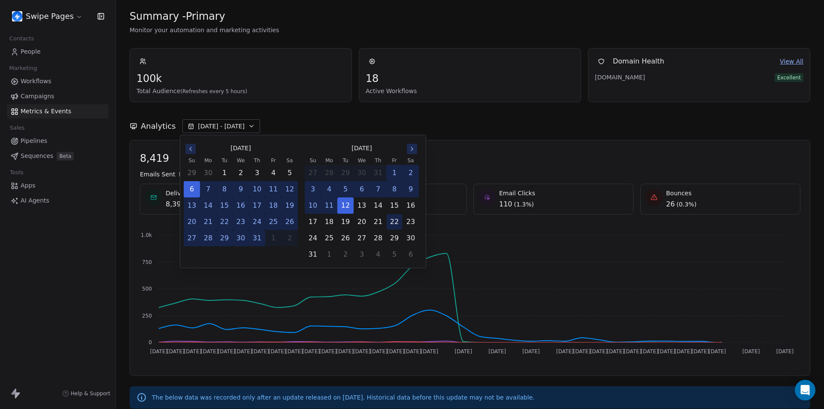
click at [388, 224] on button "22" at bounding box center [393, 221] width 15 height 15
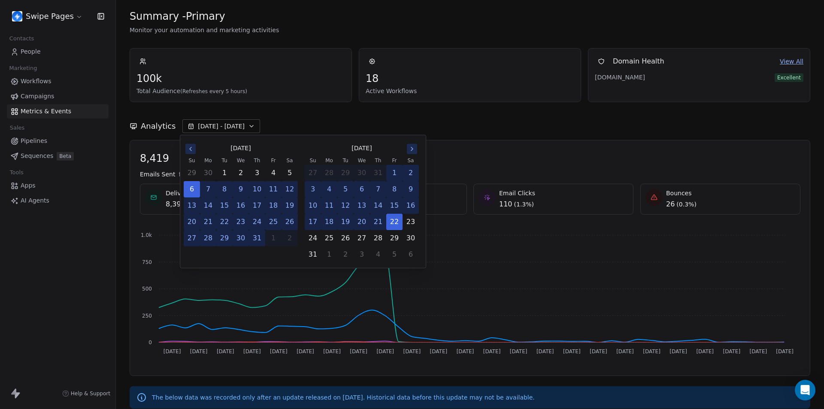
click at [256, 203] on button "17" at bounding box center [256, 205] width 15 height 15
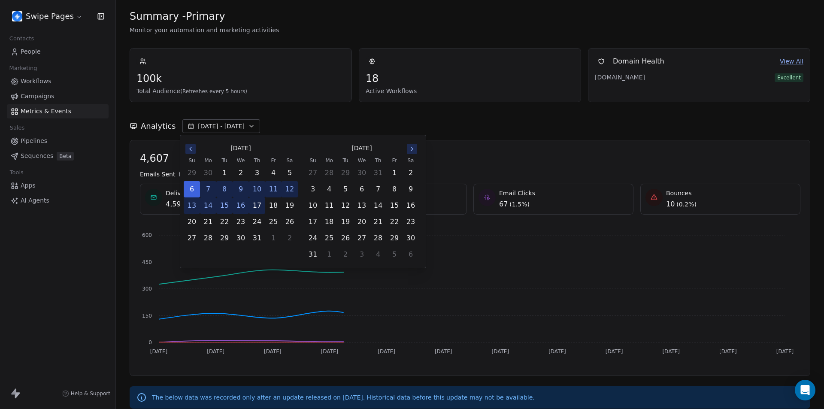
click at [256, 208] on button "17" at bounding box center [256, 205] width 15 height 15
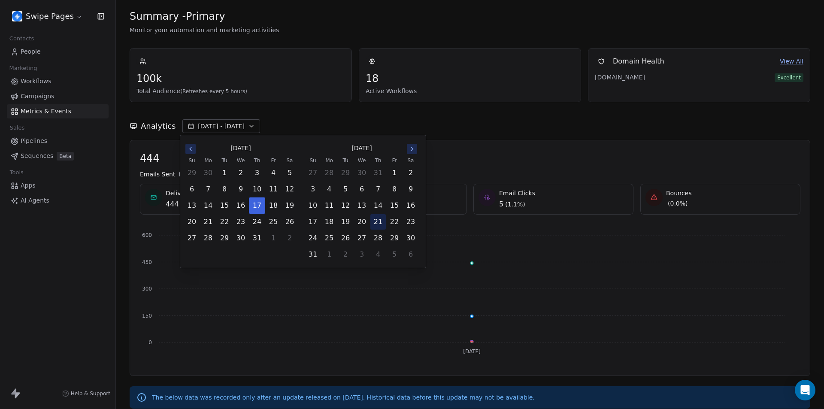
click at [380, 220] on button "21" at bounding box center [377, 221] width 15 height 15
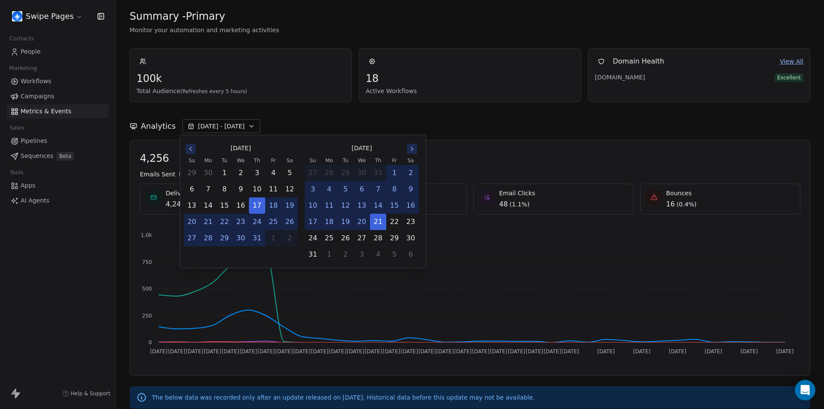
click at [258, 240] on button "31" at bounding box center [256, 237] width 15 height 15
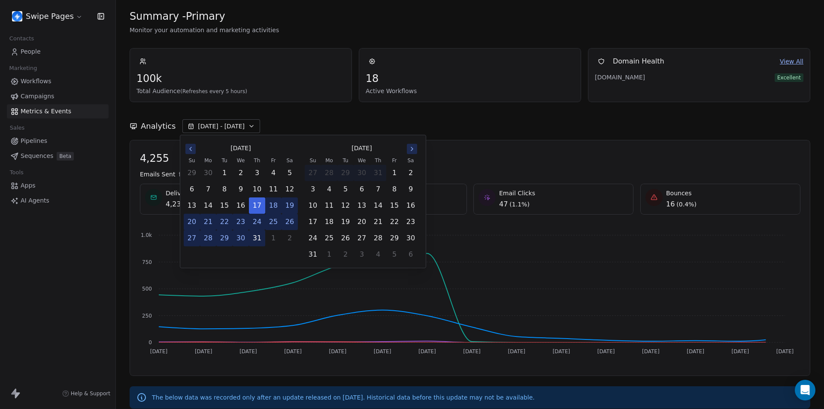
click at [257, 239] on button "31" at bounding box center [256, 237] width 15 height 15
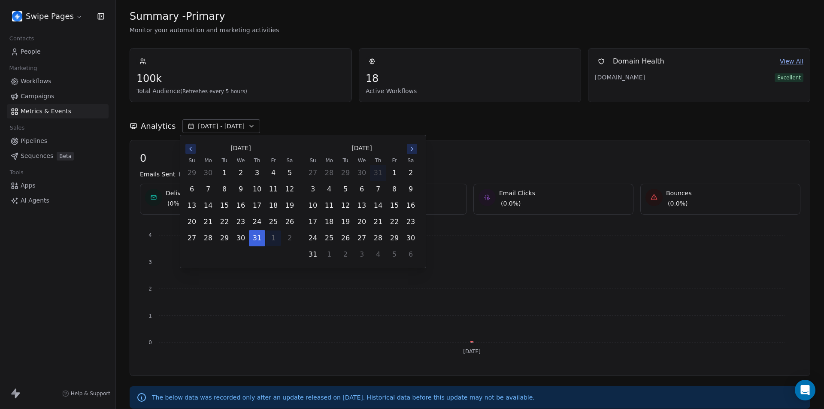
drag, startPoint x: 251, startPoint y: 202, endPoint x: 278, endPoint y: 240, distance: 45.6
click at [251, 202] on button "17" at bounding box center [256, 205] width 15 height 15
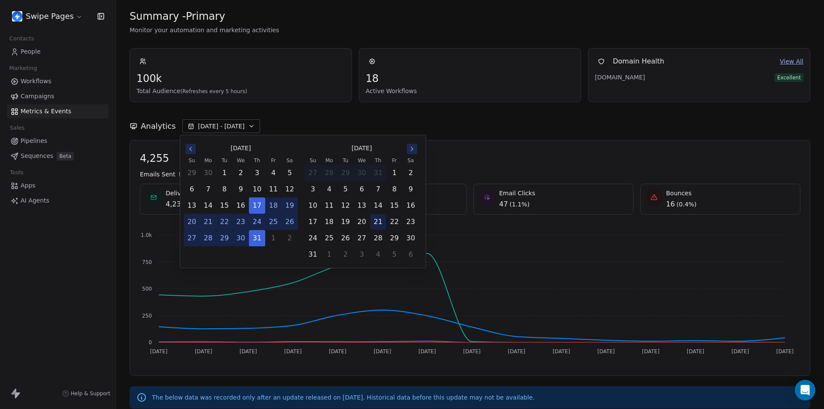
click at [380, 220] on button "21" at bounding box center [377, 221] width 15 height 15
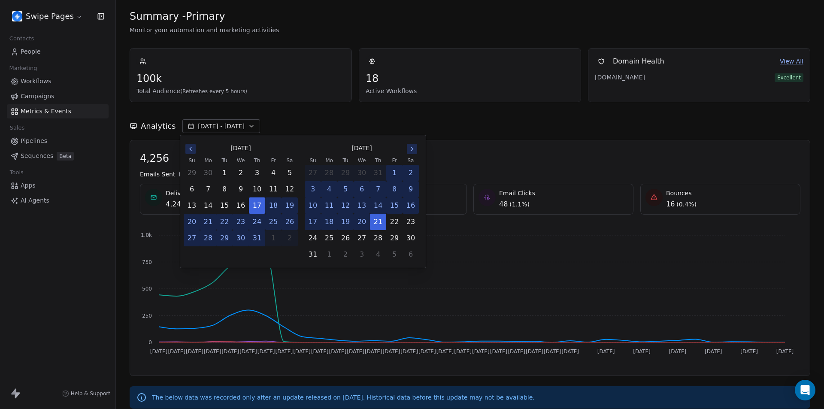
click at [260, 239] on button "31" at bounding box center [256, 237] width 15 height 15
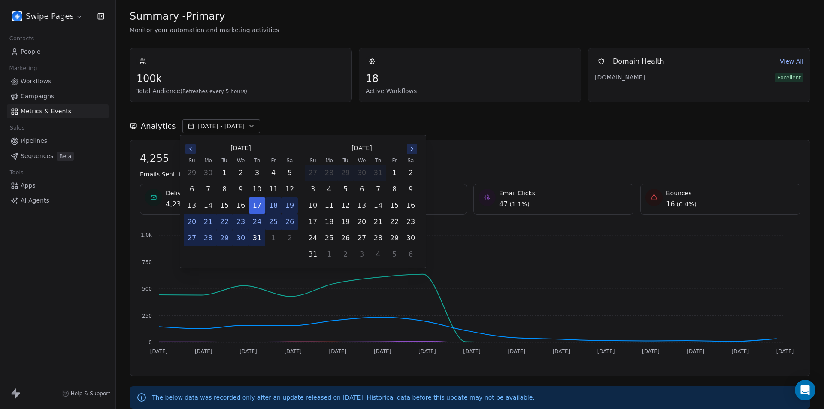
click at [259, 242] on button "31" at bounding box center [256, 237] width 15 height 15
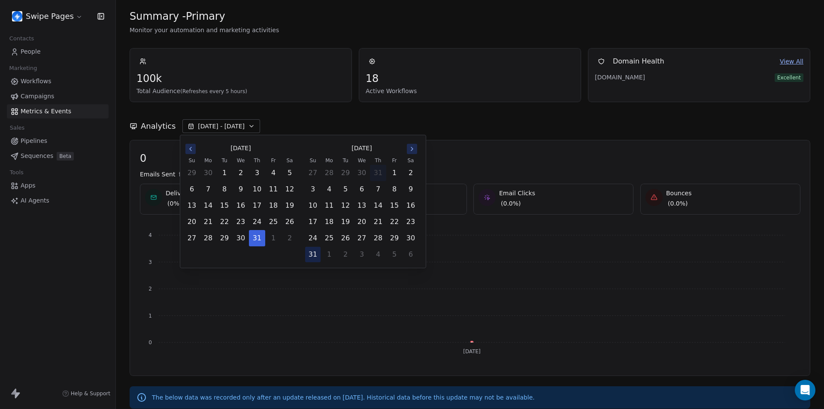
click at [312, 252] on button "31" at bounding box center [312, 254] width 15 height 15
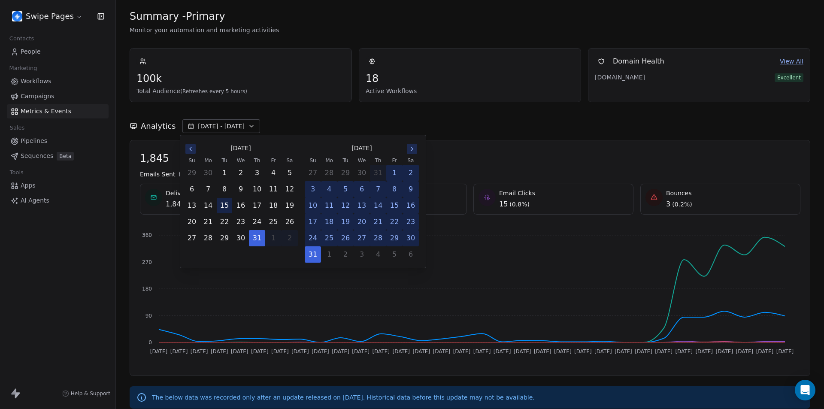
click at [226, 205] on button "15" at bounding box center [224, 205] width 15 height 15
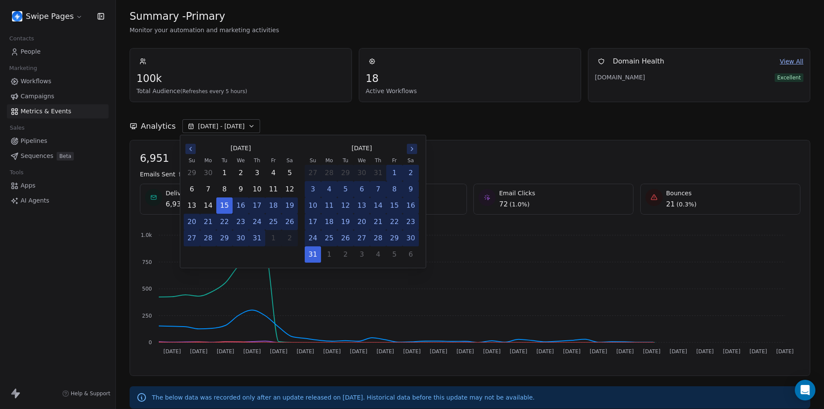
click at [346, 205] on button "12" at bounding box center [345, 205] width 15 height 15
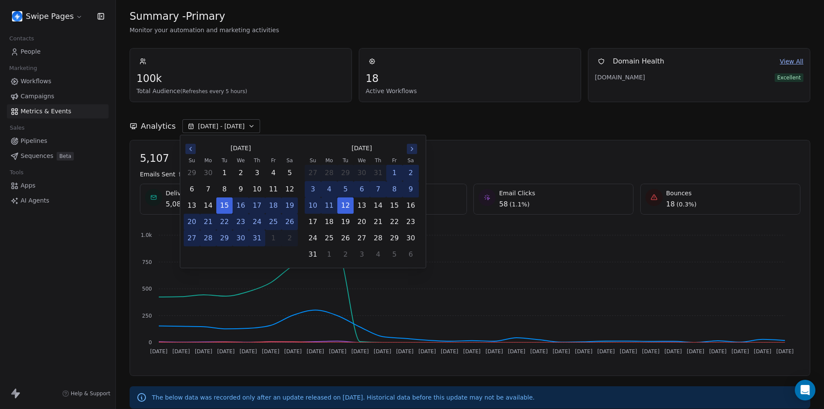
click at [258, 221] on button "24" at bounding box center [256, 221] width 15 height 15
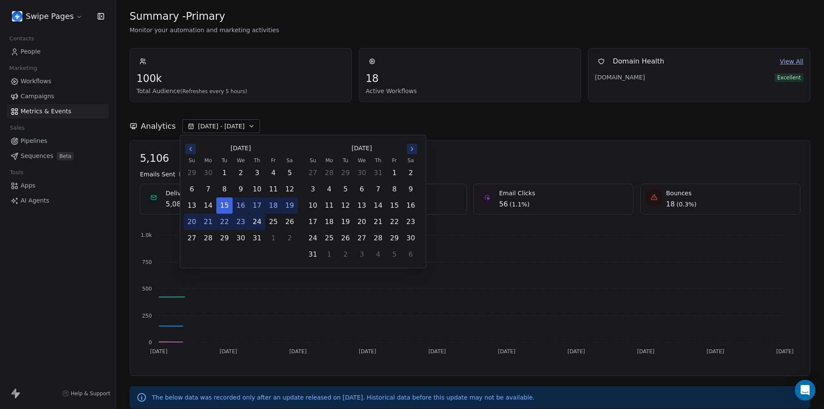
click at [257, 221] on button "24" at bounding box center [256, 221] width 15 height 15
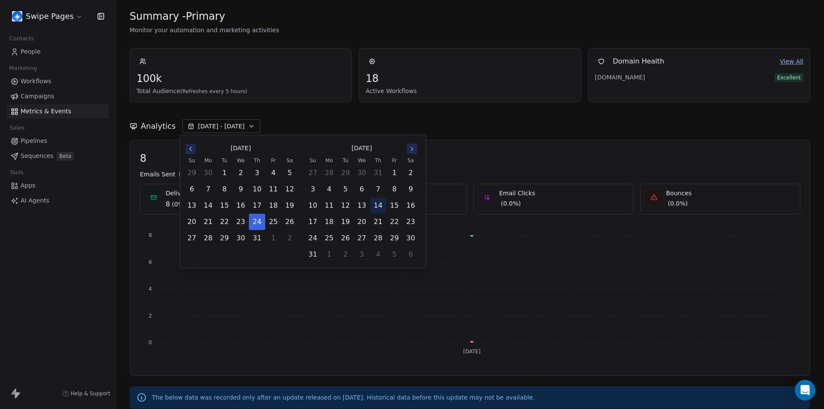
click at [378, 205] on button "14" at bounding box center [377, 205] width 15 height 15
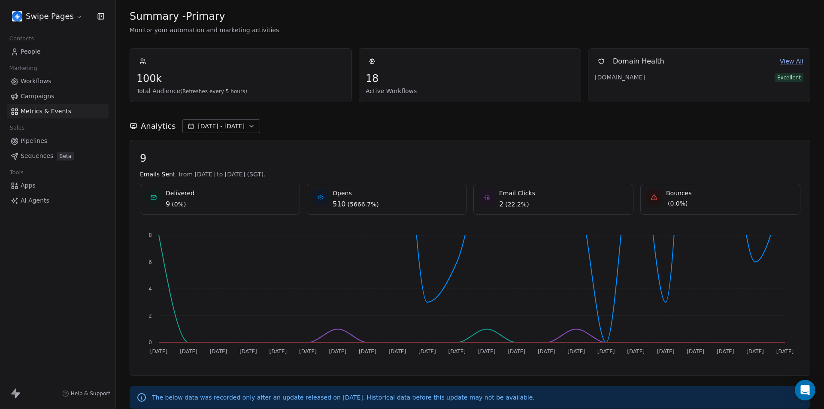
drag, startPoint x: 80, startPoint y: 288, endPoint x: 139, endPoint y: 259, distance: 65.6
click at [79, 287] on div "Swipe Pages Contacts People Marketing Workflows Campaigns Metrics & Events Sale…" at bounding box center [57, 204] width 115 height 409
